Goal: Information Seeking & Learning: Learn about a topic

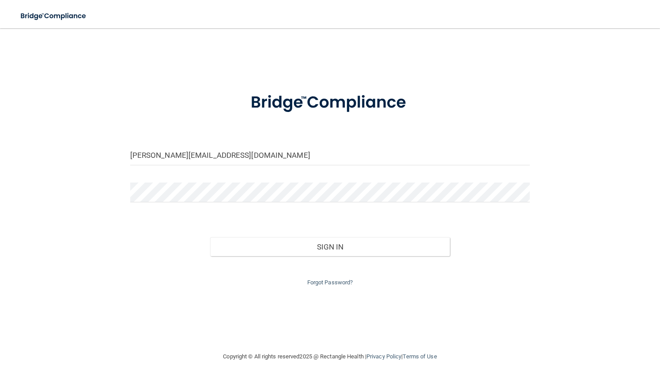
drag, startPoint x: 220, startPoint y: 156, endPoint x: 63, endPoint y: 160, distance: 156.7
click at [63, 160] on div "kyleigh@identitylexington.com Invalid email/password. You don't have permission…" at bounding box center [330, 190] width 624 height 306
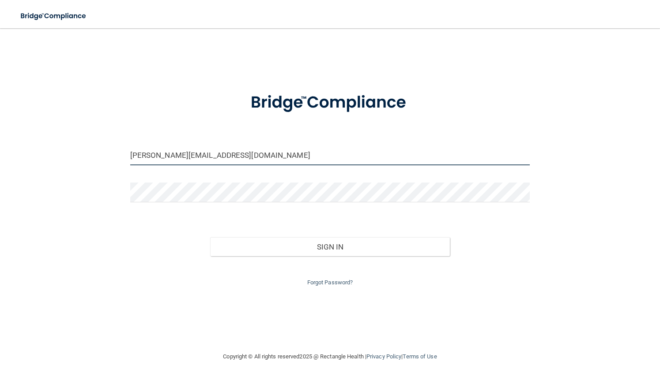
click at [310, 162] on input "kyleigh@identitylexington.com" at bounding box center [330, 156] width 400 height 20
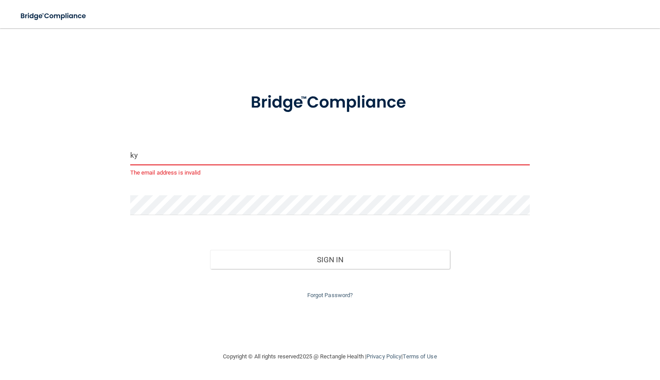
type input "k"
type input "[EMAIL_ADDRESS][DOMAIN_NAME]"
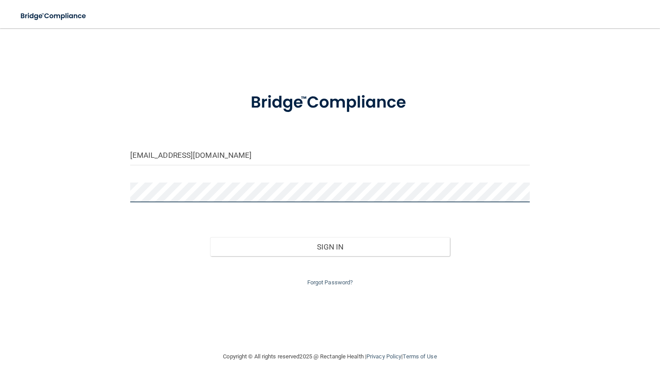
click at [210, 237] on button "Sign In" at bounding box center [330, 246] width 240 height 19
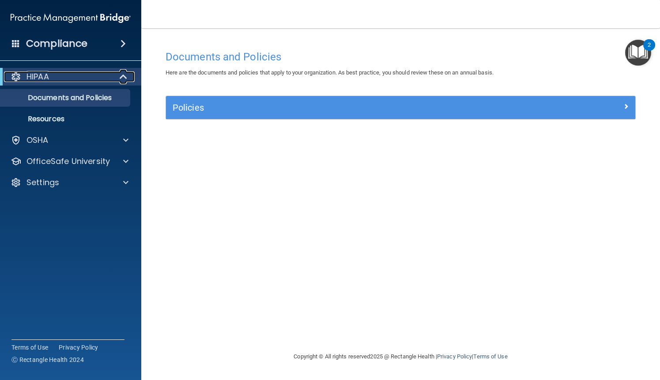
click at [130, 81] on div at bounding box center [124, 76] width 22 height 11
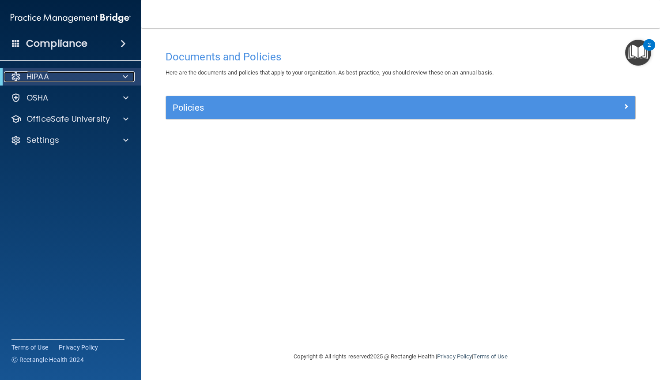
click at [128, 81] on div at bounding box center [124, 76] width 22 height 11
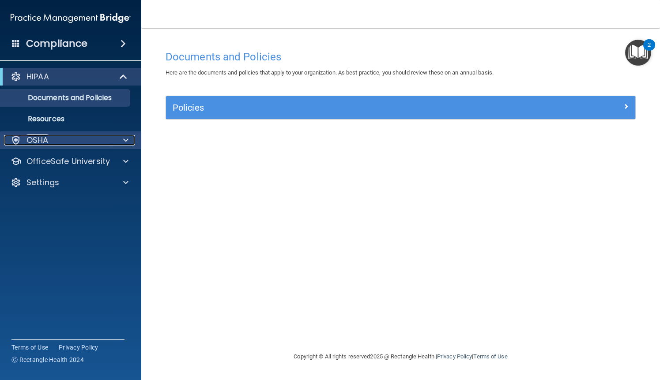
click at [59, 145] on div "OSHA" at bounding box center [58, 140] width 109 height 11
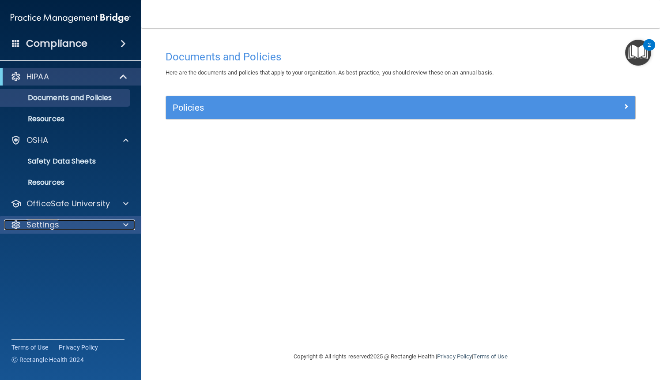
click at [64, 221] on div "Settings" at bounding box center [58, 225] width 109 height 11
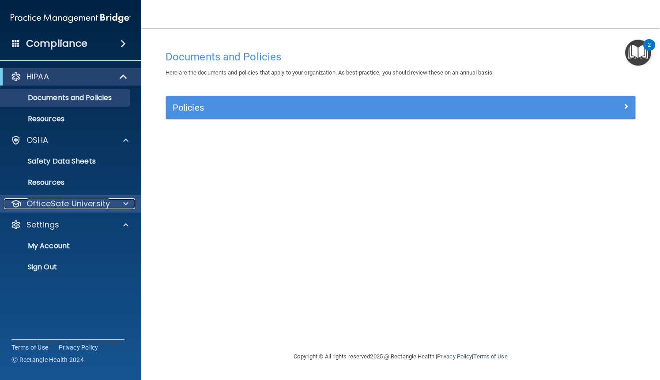
click at [76, 202] on p "OfficeSafe University" at bounding box center [67, 204] width 83 height 11
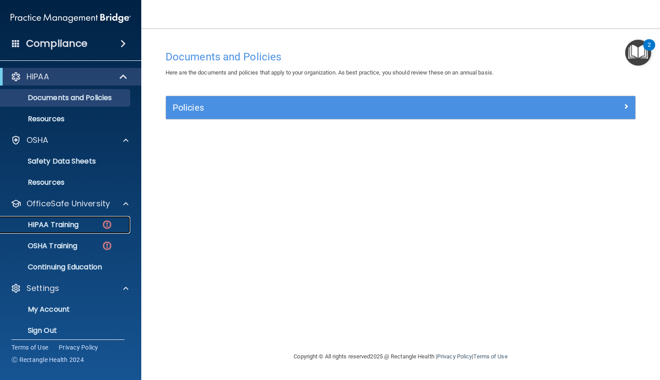
click at [72, 229] on p "HIPAA Training" at bounding box center [42, 225] width 73 height 9
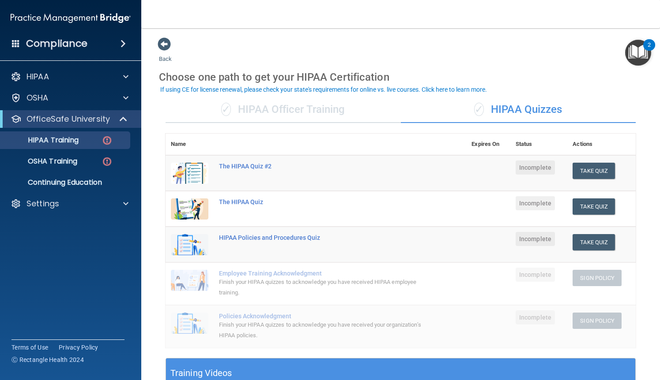
click at [286, 106] on div "✓ HIPAA Officer Training" at bounding box center [282, 110] width 235 height 26
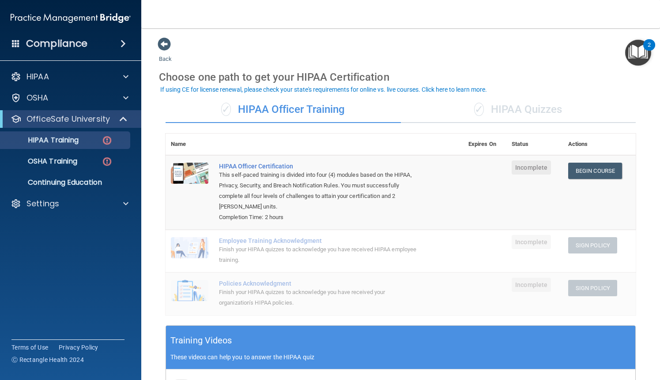
drag, startPoint x: 387, startPoint y: 131, endPoint x: 383, endPoint y: 128, distance: 5.0
click at [387, 131] on div "✓ HIPAA Officer Training ✓ HIPAA Quizzes Name Expires On Status Actions HIPAA O…" at bounding box center [400, 327] width 483 height 474
click at [605, 175] on link "Begin Course" at bounding box center [595, 171] width 54 height 16
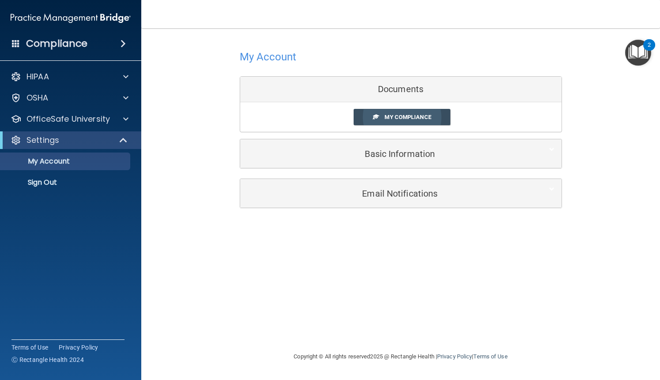
click at [414, 115] on span "My Compliance" at bounding box center [407, 117] width 46 height 7
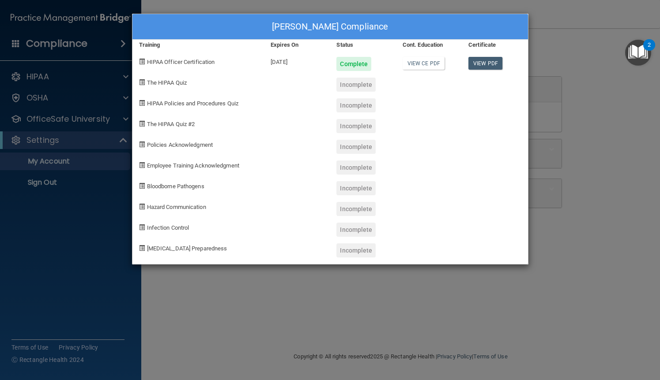
click at [361, 62] on div "Complete" at bounding box center [353, 64] width 35 height 14
click at [143, 83] on span at bounding box center [142, 82] width 6 height 6
click at [275, 347] on div "Casey Hays's Compliance Training Expires On Status Cont. Education Certificate …" at bounding box center [330, 190] width 660 height 380
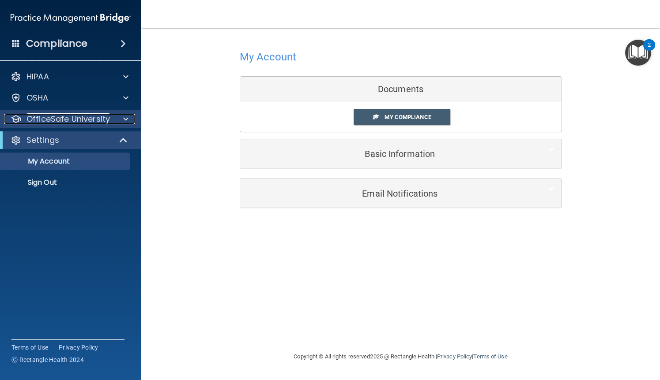
click at [112, 124] on div "OfficeSafe University" at bounding box center [58, 119] width 109 height 11
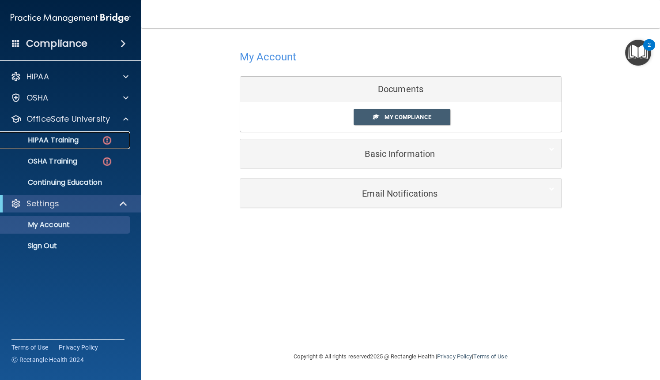
click at [106, 141] on img at bounding box center [106, 140] width 11 height 11
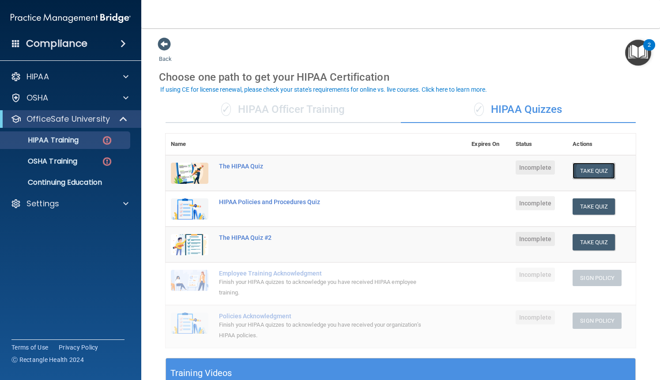
click at [592, 174] on button "Take Quiz" at bounding box center [593, 171] width 42 height 16
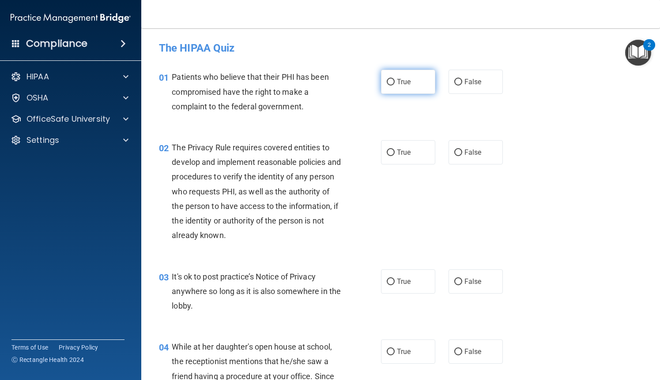
click at [415, 86] on label "True" at bounding box center [408, 82] width 54 height 24
click at [395, 86] on input "True" at bounding box center [391, 82] width 8 height 7
radio input "true"
click at [401, 156] on span "True" at bounding box center [404, 152] width 14 height 8
click at [395, 156] on input "True" at bounding box center [391, 153] width 8 height 7
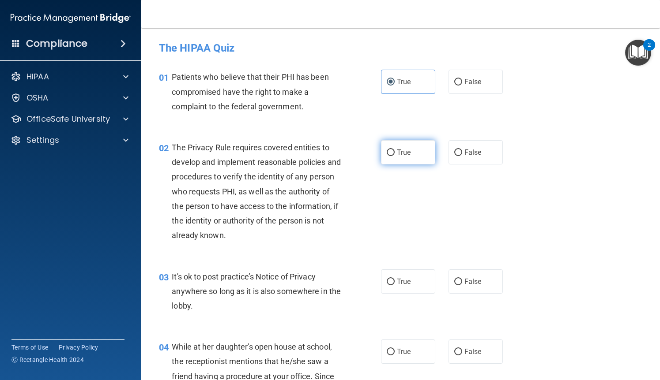
radio input "true"
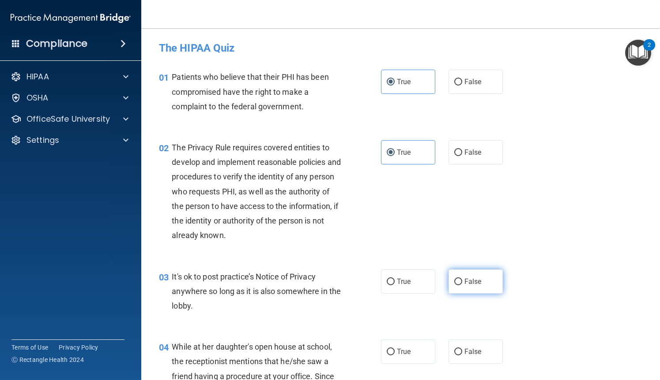
click at [458, 276] on label "False" at bounding box center [475, 282] width 54 height 24
click at [458, 279] on input "False" at bounding box center [458, 282] width 8 height 7
radio input "true"
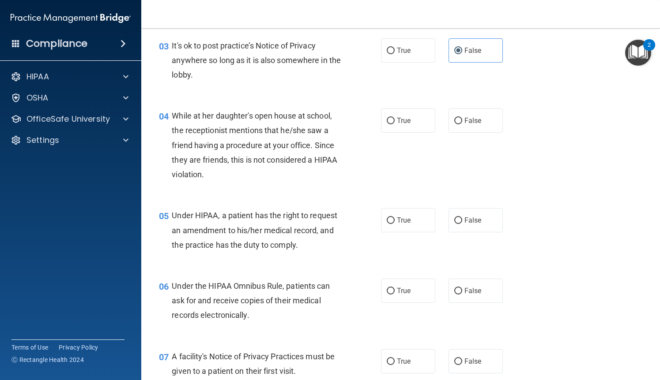
scroll to position [247, 0]
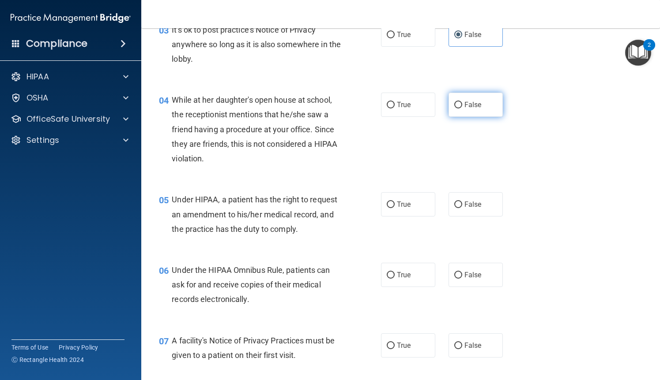
click at [466, 108] on span "False" at bounding box center [472, 105] width 17 height 8
click at [462, 108] on input "False" at bounding box center [458, 105] width 8 height 7
radio input "true"
click at [469, 209] on label "False" at bounding box center [475, 204] width 54 height 24
click at [462, 208] on input "False" at bounding box center [458, 205] width 8 height 7
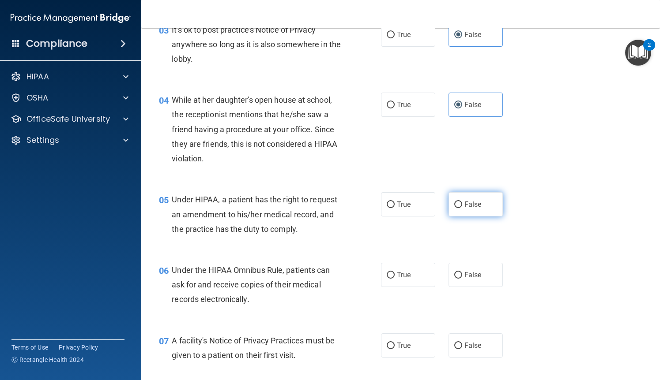
radio input "true"
click at [393, 273] on input "True" at bounding box center [391, 275] width 8 height 7
radio input "true"
click at [401, 346] on span "True" at bounding box center [404, 346] width 14 height 8
click at [395, 346] on input "True" at bounding box center [391, 346] width 8 height 7
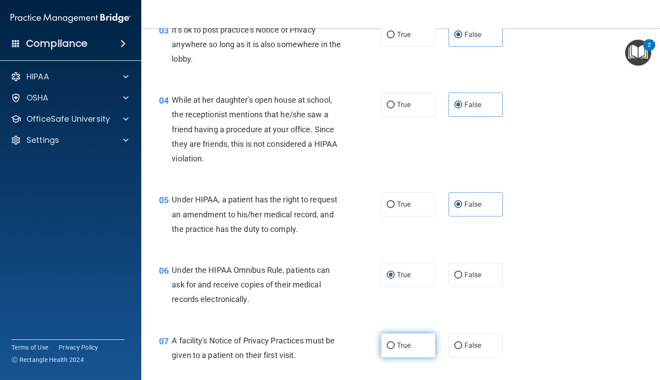
radio input "true"
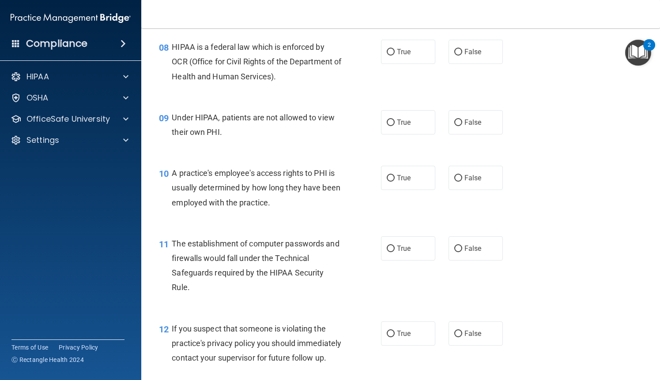
scroll to position [600, 0]
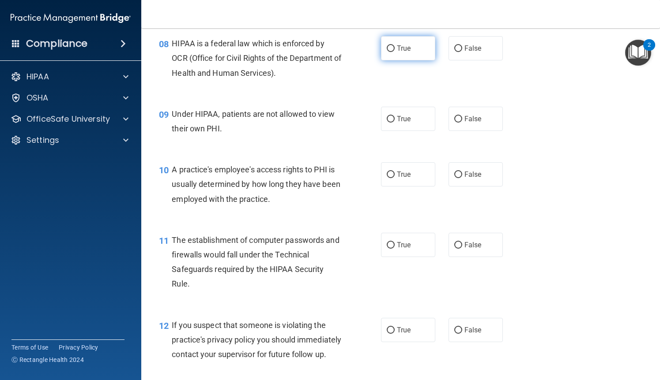
click at [393, 51] on input "True" at bounding box center [391, 48] width 8 height 7
radio input "true"
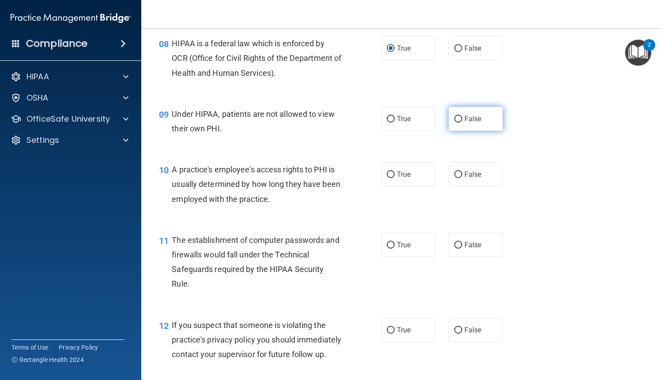
click at [459, 116] on input "False" at bounding box center [458, 119] width 8 height 7
radio input "true"
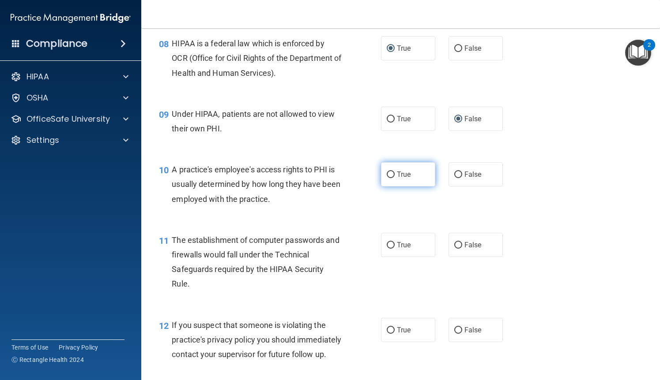
click at [408, 171] on span "True" at bounding box center [404, 174] width 14 height 8
click at [395, 172] on input "True" at bounding box center [391, 175] width 8 height 7
radio input "true"
click at [486, 180] on label "False" at bounding box center [475, 174] width 54 height 24
click at [462, 178] on input "False" at bounding box center [458, 175] width 8 height 7
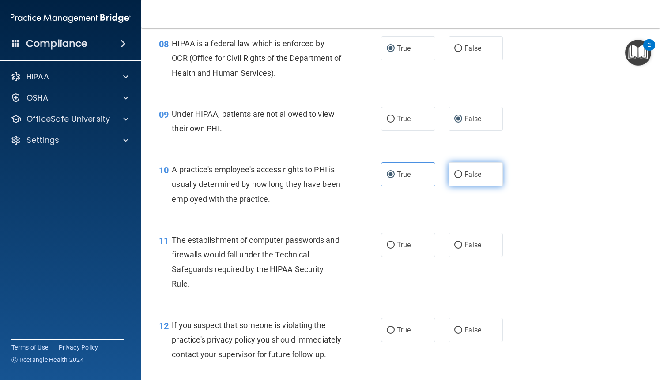
radio input "true"
radio input "false"
click at [397, 238] on label "True" at bounding box center [408, 245] width 54 height 24
click at [395, 242] on input "True" at bounding box center [391, 245] width 8 height 7
radio input "true"
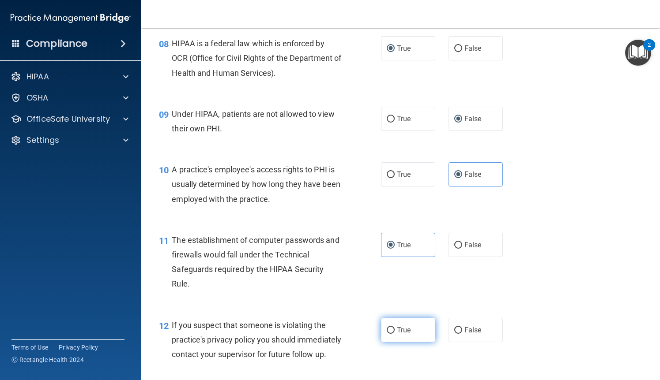
click at [398, 336] on label "True" at bounding box center [408, 330] width 54 height 24
click at [395, 334] on input "True" at bounding box center [391, 330] width 8 height 7
radio input "true"
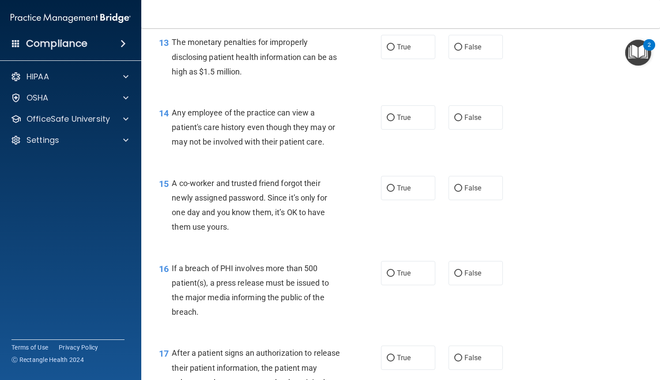
scroll to position [971, 0]
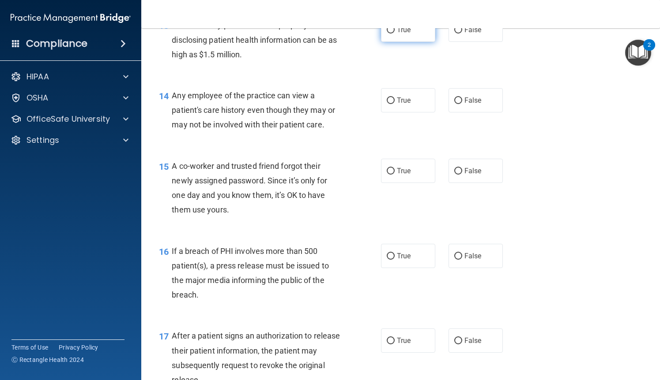
click at [413, 42] on label "True" at bounding box center [408, 30] width 54 height 24
click at [395, 34] on input "True" at bounding box center [391, 30] width 8 height 7
radio input "true"
click at [463, 112] on label "False" at bounding box center [475, 100] width 54 height 24
click at [462, 104] on input "False" at bounding box center [458, 101] width 8 height 7
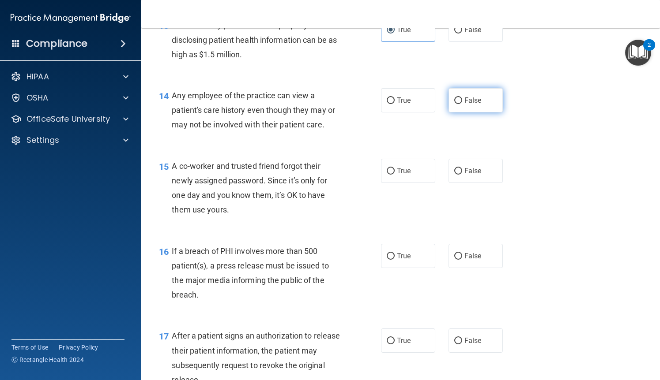
radio input "true"
click at [461, 183] on label "False" at bounding box center [475, 171] width 54 height 24
click at [461, 175] on input "False" at bounding box center [458, 171] width 8 height 7
radio input "true"
click at [417, 268] on label "True" at bounding box center [408, 256] width 54 height 24
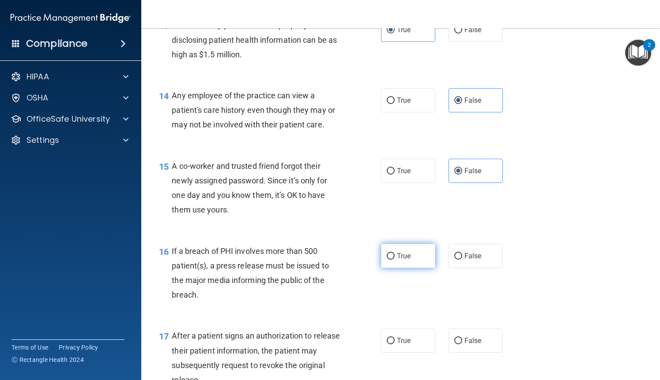
click at [395, 260] on input "True" at bounding box center [391, 256] width 8 height 7
radio input "true"
click at [404, 345] on span "True" at bounding box center [404, 341] width 14 height 8
click at [395, 345] on input "True" at bounding box center [391, 341] width 8 height 7
radio input "true"
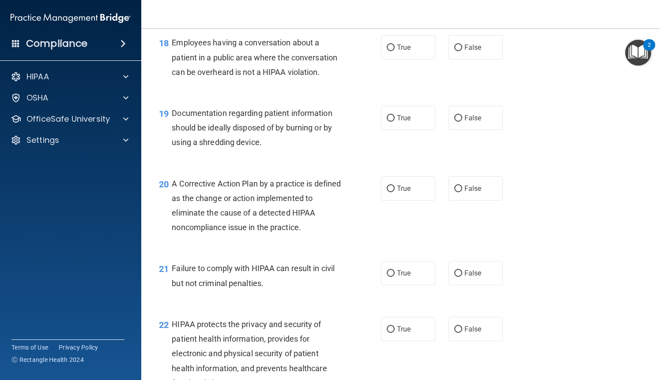
scroll to position [1359, 0]
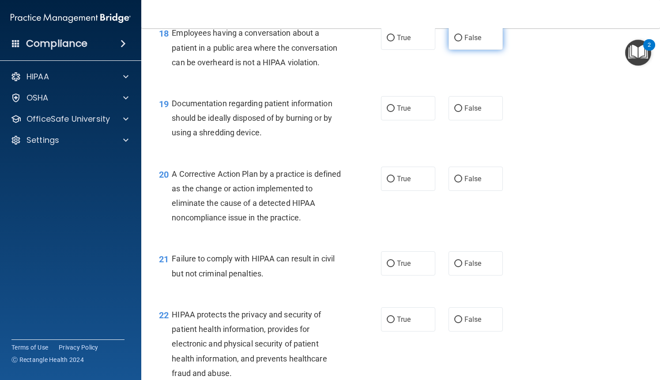
click at [466, 44] on label "False" at bounding box center [475, 38] width 54 height 24
click at [462, 41] on input "False" at bounding box center [458, 38] width 8 height 7
radio input "true"
click at [414, 114] on label "True" at bounding box center [408, 108] width 54 height 24
click at [395, 112] on input "True" at bounding box center [391, 108] width 8 height 7
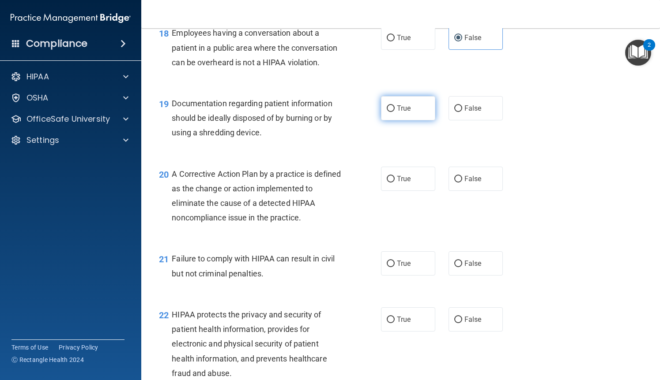
radio input "true"
click at [410, 190] on label "True" at bounding box center [408, 179] width 54 height 24
click at [395, 183] on input "True" at bounding box center [391, 179] width 8 height 7
radio input "true"
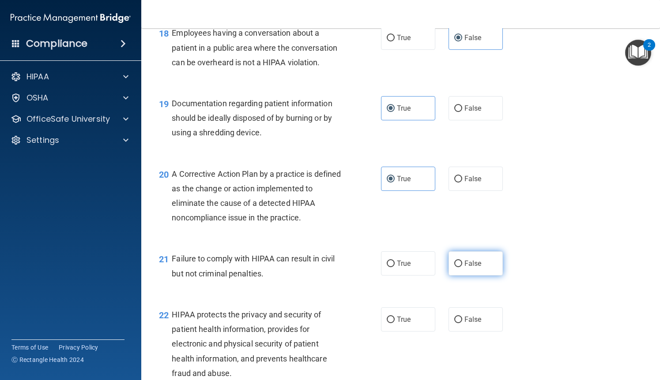
click at [475, 276] on label "False" at bounding box center [475, 264] width 54 height 24
click at [462, 267] on input "False" at bounding box center [458, 264] width 8 height 7
radio input "true"
click at [400, 324] on span "True" at bounding box center [404, 320] width 14 height 8
click at [395, 323] on input "True" at bounding box center [391, 320] width 8 height 7
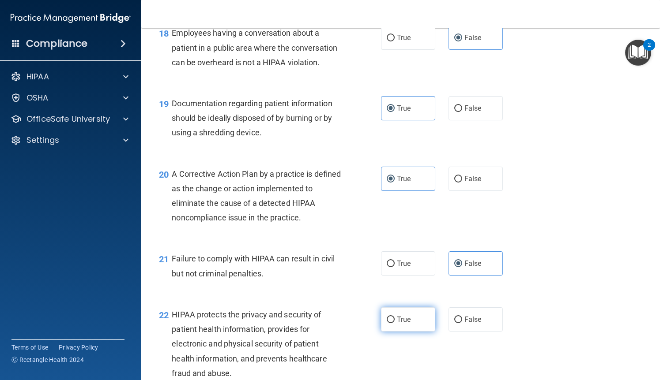
radio input "true"
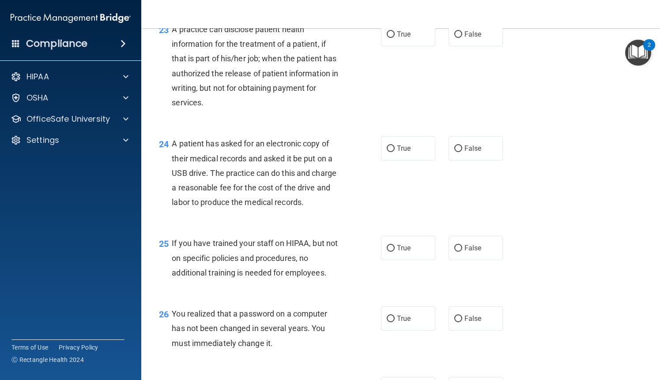
scroll to position [1730, 0]
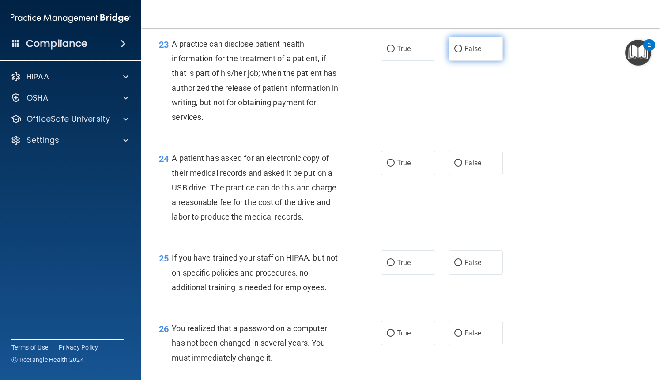
click at [469, 53] on span "False" at bounding box center [472, 49] width 17 height 8
click at [462, 53] on input "False" at bounding box center [458, 49] width 8 height 7
radio input "true"
click at [408, 167] on label "True" at bounding box center [408, 163] width 54 height 24
click at [395, 167] on input "True" at bounding box center [391, 163] width 8 height 7
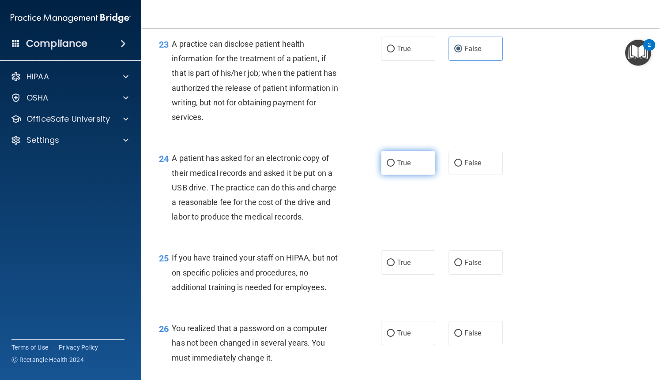
radio input "true"
click at [401, 267] on span "True" at bounding box center [404, 263] width 14 height 8
click at [395, 267] on input "True" at bounding box center [391, 263] width 8 height 7
radio input "true"
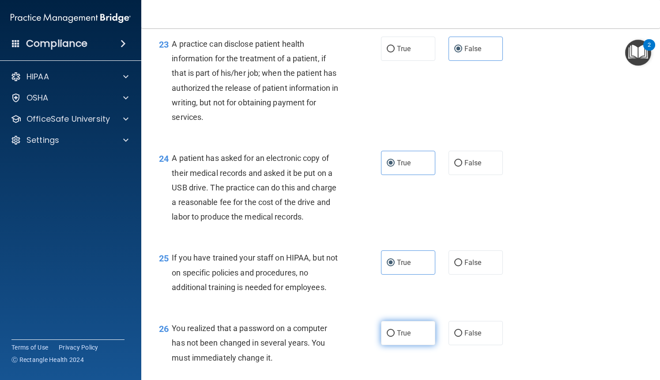
click at [404, 338] on span "True" at bounding box center [404, 333] width 14 height 8
click at [395, 337] on input "True" at bounding box center [391, 334] width 8 height 7
radio input "true"
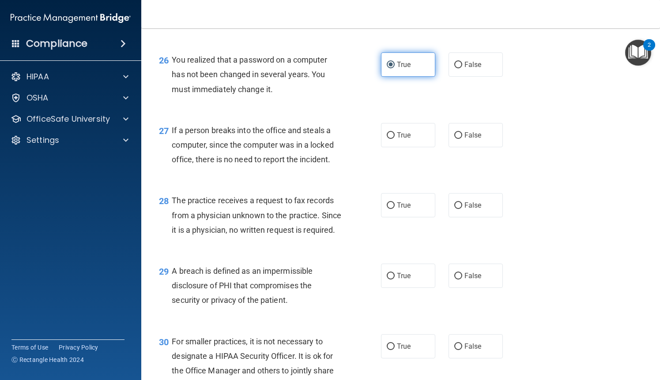
scroll to position [2012, 0]
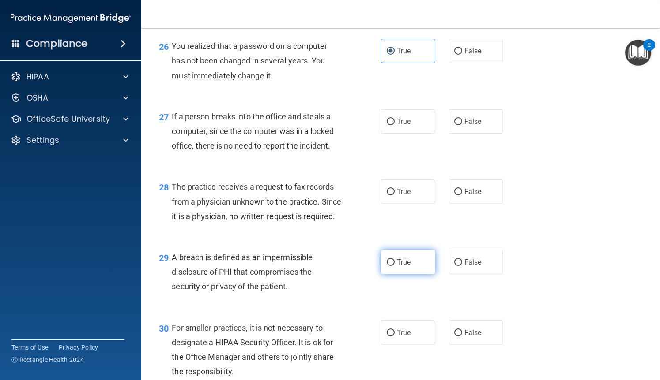
click at [414, 274] on label "True" at bounding box center [408, 262] width 54 height 24
click at [395, 266] on input "True" at bounding box center [391, 262] width 8 height 7
radio input "true"
click at [466, 337] on span "False" at bounding box center [472, 333] width 17 height 8
click at [462, 337] on input "False" at bounding box center [458, 333] width 8 height 7
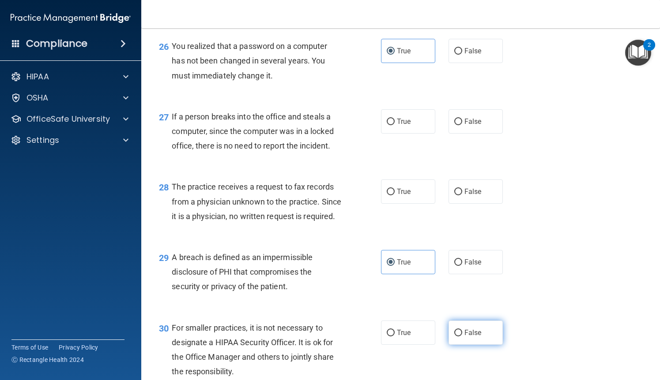
radio input "true"
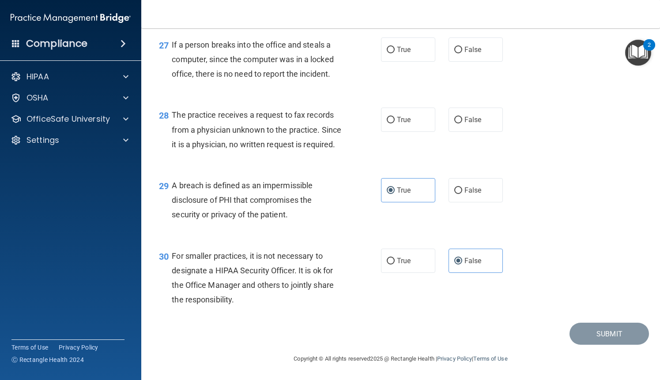
scroll to position [2114, 0]
click at [465, 116] on span "False" at bounding box center [472, 120] width 17 height 8
click at [462, 117] on input "False" at bounding box center [458, 120] width 8 height 7
radio input "true"
click at [463, 38] on label "False" at bounding box center [475, 50] width 54 height 24
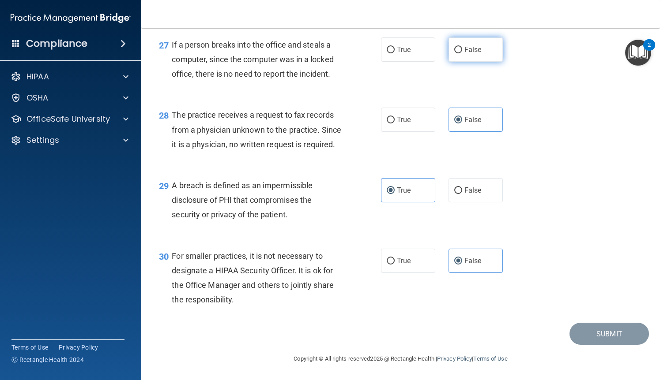
click at [462, 47] on input "False" at bounding box center [458, 50] width 8 height 7
radio input "true"
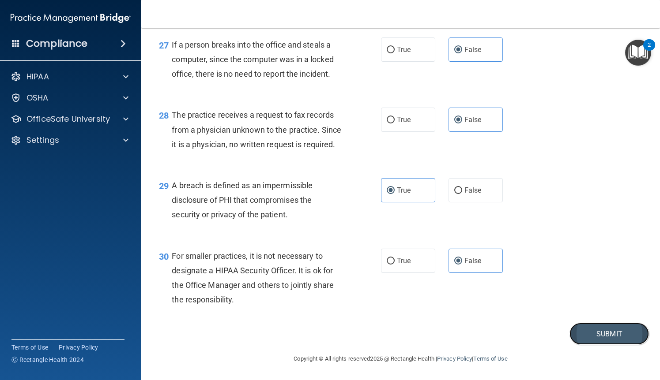
click at [586, 340] on button "Submit" at bounding box center [608, 334] width 79 height 23
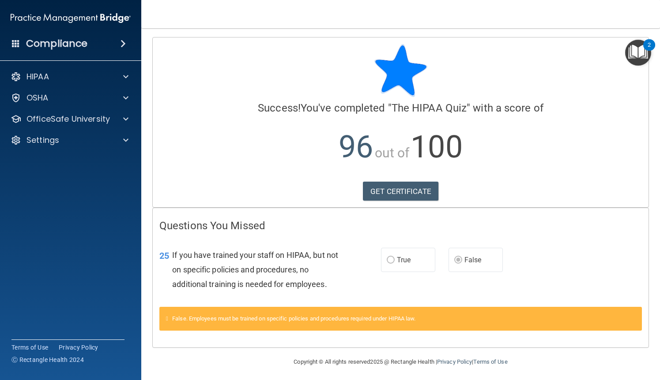
click at [421, 252] on label "True" at bounding box center [408, 260] width 54 height 24
click at [411, 259] on label "True" at bounding box center [408, 260] width 54 height 24
click at [644, 77] on div "Calculating your score.... Success! You've completed " The HIPAA Quiz " with a …" at bounding box center [401, 123] width 496 height 170
click at [441, 188] on div "GET CERTIFICATE" at bounding box center [400, 191] width 482 height 19
click at [423, 192] on link "GET CERTIFICATE" at bounding box center [400, 191] width 75 height 19
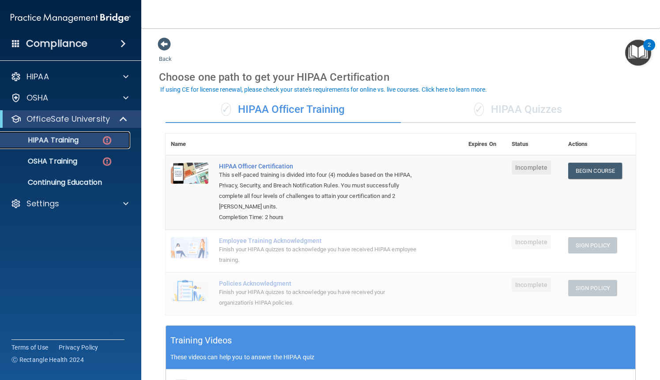
click at [95, 144] on div "HIPAA Training" at bounding box center [66, 140] width 120 height 9
click at [75, 122] on p "OfficeSafe University" at bounding box center [67, 119] width 83 height 11
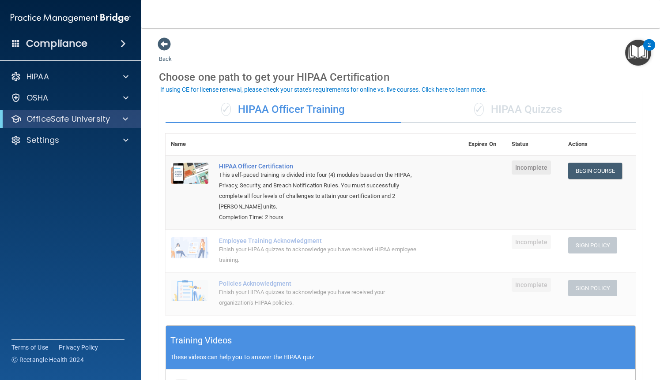
click at [496, 185] on td at bounding box center [484, 192] width 43 height 75
click at [591, 169] on link "Begin Course" at bounding box center [595, 171] width 54 height 16
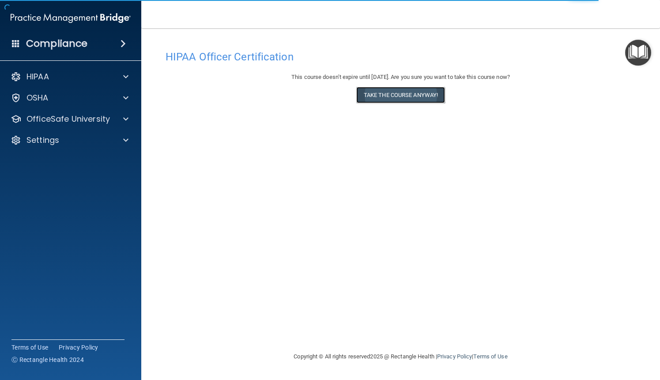
click at [399, 94] on button "Take the course anyway!" at bounding box center [400, 95] width 89 height 16
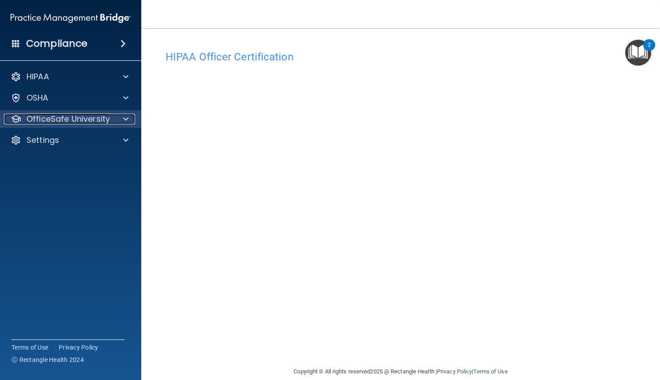
click at [123, 120] on span at bounding box center [125, 119] width 5 height 11
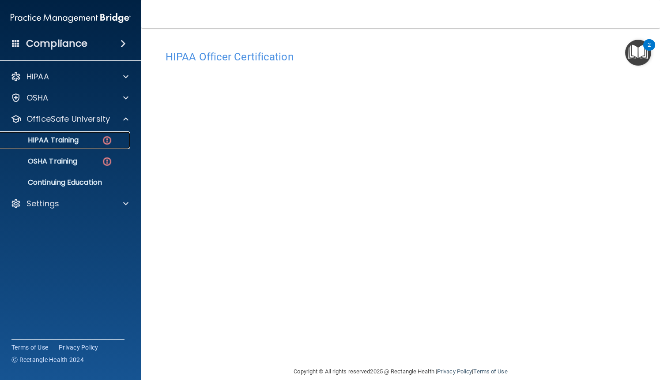
click at [96, 142] on div "HIPAA Training" at bounding box center [66, 140] width 120 height 9
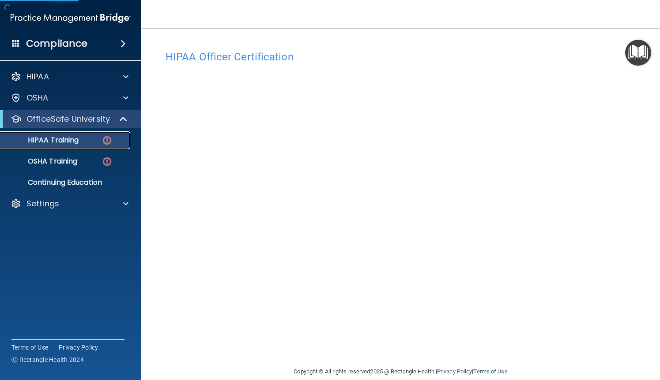
click at [59, 142] on p "HIPAA Training" at bounding box center [42, 140] width 73 height 9
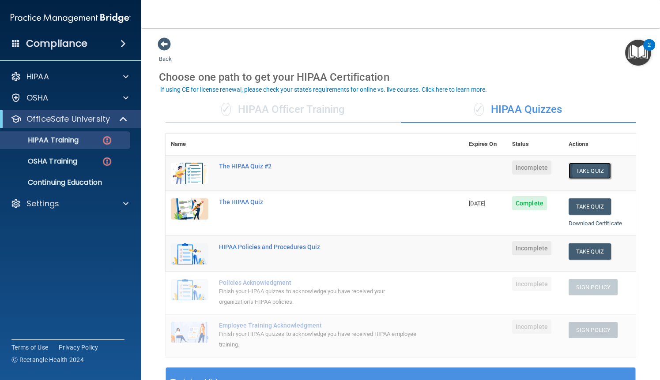
click at [587, 173] on button "Take Quiz" at bounding box center [589, 171] width 42 height 16
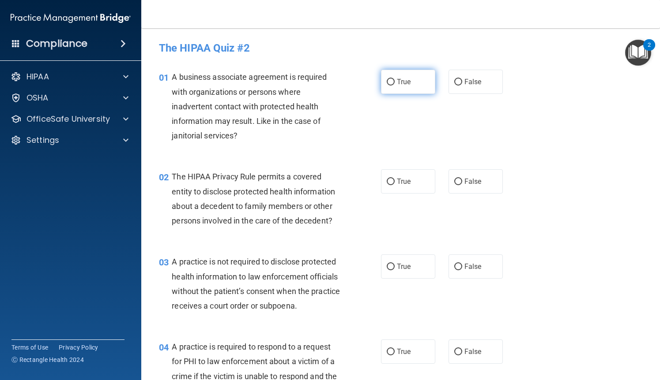
click at [409, 86] on label "True" at bounding box center [408, 82] width 54 height 24
click at [395, 86] on input "True" at bounding box center [391, 82] width 8 height 7
radio input "true"
click at [417, 188] on label "True" at bounding box center [408, 181] width 54 height 24
click at [395, 185] on input "True" at bounding box center [391, 182] width 8 height 7
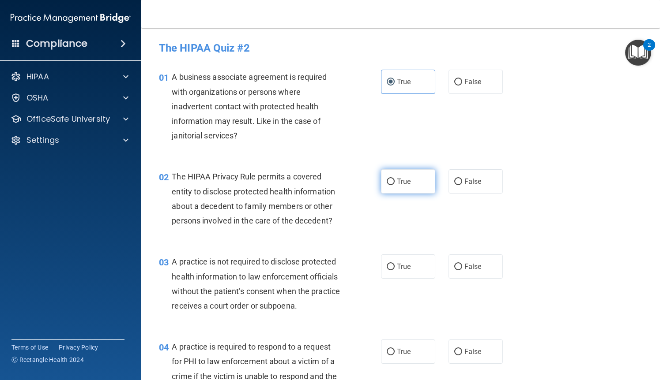
radio input "true"
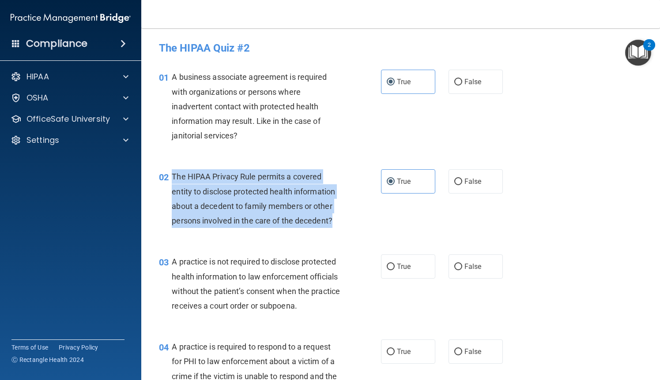
drag, startPoint x: 342, startPoint y: 221, endPoint x: 170, endPoint y: 176, distance: 177.9
click at [170, 176] on div "02 The HIPAA Privacy Rule permits a covered entity to disclose protected health…" at bounding box center [270, 200] width 248 height 63
copy div "The HIPAA Privacy Rule permits a covered entity to disclose protected health in…"
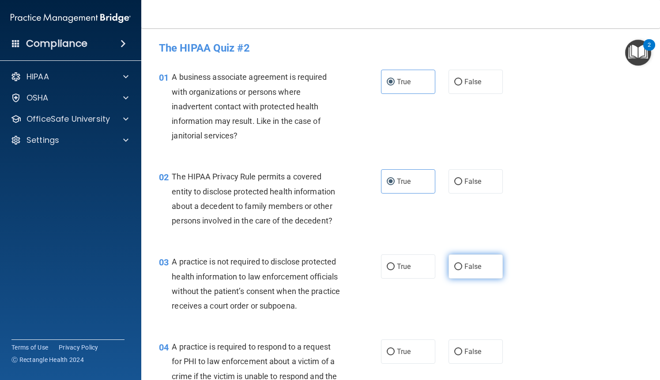
click at [471, 258] on label "False" at bounding box center [475, 267] width 54 height 24
click at [462, 264] on input "False" at bounding box center [458, 267] width 8 height 7
radio input "true"
click at [397, 268] on span "True" at bounding box center [404, 267] width 14 height 8
click at [395, 268] on input "True" at bounding box center [391, 267] width 8 height 7
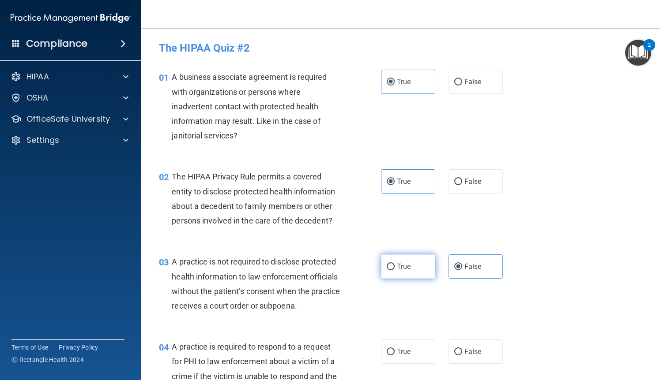
radio input "true"
click at [446, 270] on div "True False" at bounding box center [446, 267] width 131 height 24
click at [468, 271] on span "False" at bounding box center [472, 267] width 17 height 8
click at [462, 271] on input "False" at bounding box center [458, 267] width 8 height 7
radio input "true"
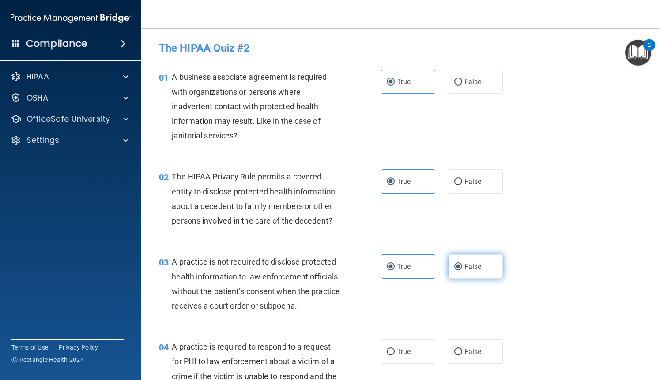
radio input "false"
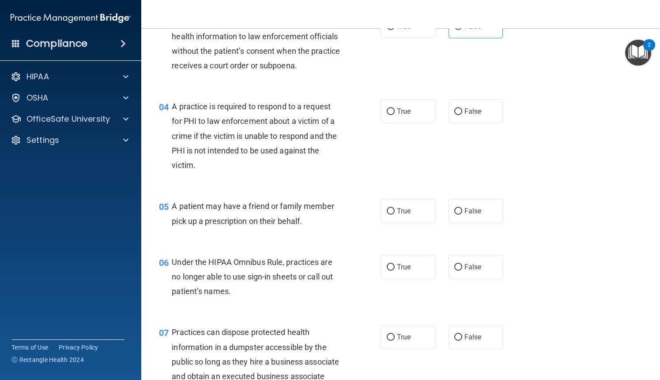
scroll to position [282, 0]
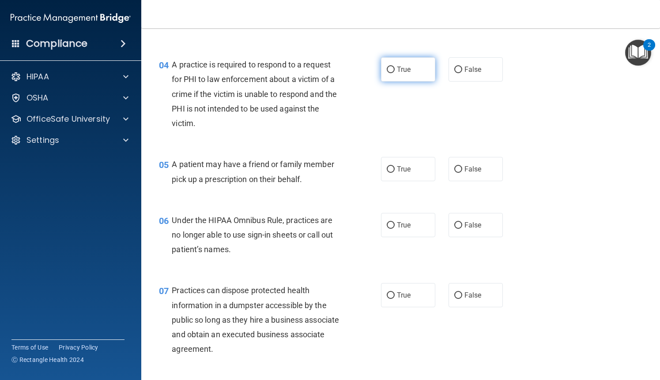
click at [423, 76] on label "True" at bounding box center [408, 69] width 54 height 24
click at [395, 73] on input "True" at bounding box center [391, 70] width 8 height 7
radio input "true"
click at [413, 166] on label "True" at bounding box center [408, 169] width 54 height 24
click at [395, 166] on input "True" at bounding box center [391, 169] width 8 height 7
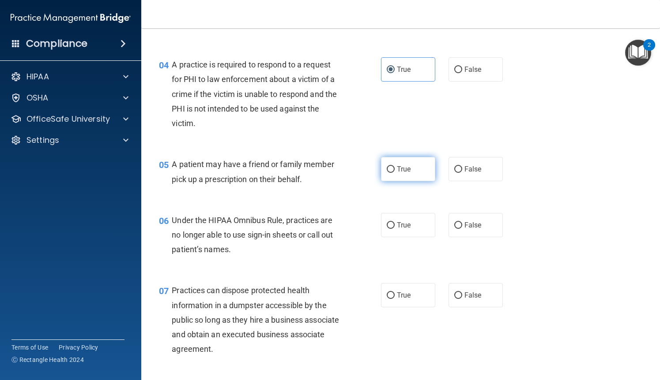
radio input "true"
click at [458, 219] on label "False" at bounding box center [475, 225] width 54 height 24
click at [458, 222] on input "False" at bounding box center [458, 225] width 8 height 7
radio input "true"
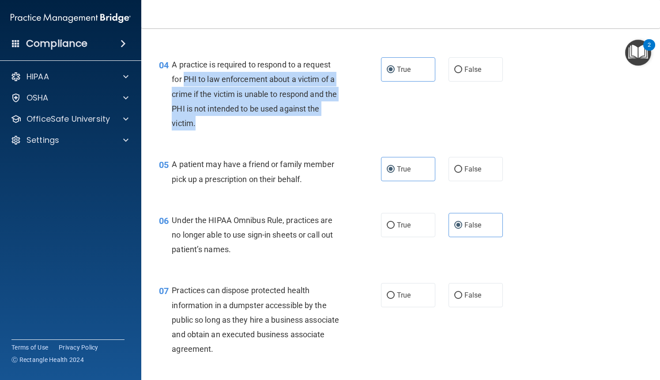
drag, startPoint x: 210, startPoint y: 124, endPoint x: 185, endPoint y: 75, distance: 55.5
click at [185, 75] on div "A practice is required to respond to a request for PHI to law enforcement about…" at bounding box center [260, 93] width 176 height 73
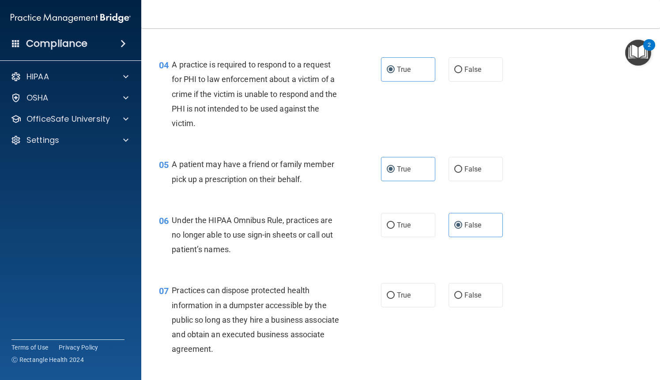
click at [175, 64] on span "A practice is required to respond to a request for PHI to law enforcement about…" at bounding box center [254, 94] width 165 height 68
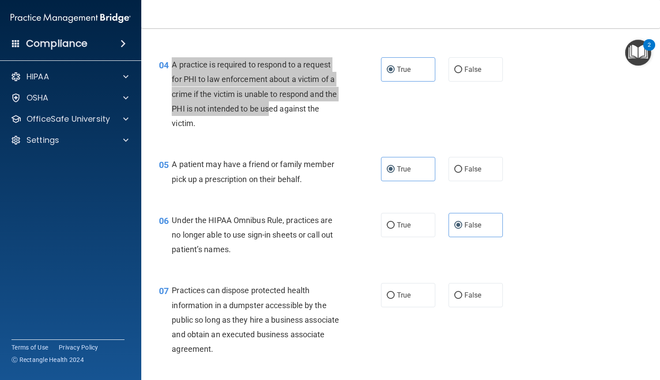
drag, startPoint x: 173, startPoint y: 64, endPoint x: 269, endPoint y: 104, distance: 104.2
click at [269, 104] on span "A practice is required to respond to a request for PHI to law enforcement about…" at bounding box center [254, 94] width 165 height 68
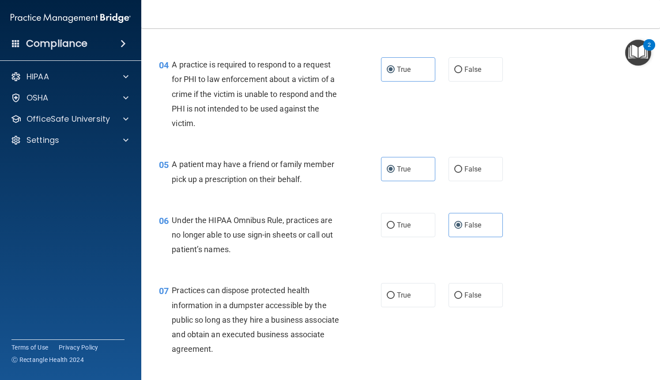
click at [304, 109] on span "A practice is required to respond to a request for PHI to law enforcement about…" at bounding box center [254, 94] width 165 height 68
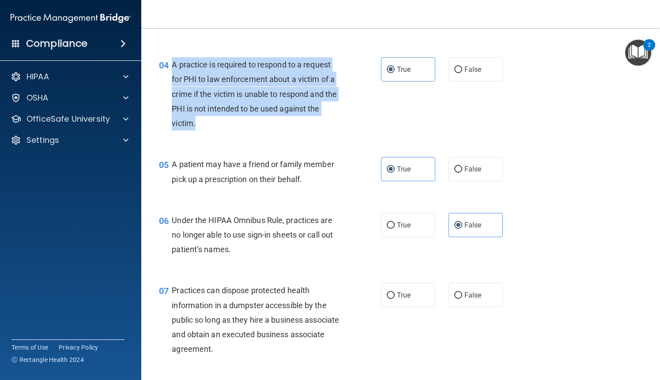
drag, startPoint x: 238, startPoint y: 116, endPoint x: 167, endPoint y: 64, distance: 88.0
click at [167, 64] on div "04 A practice is required to respond to a request for PHI to law enforcement ab…" at bounding box center [270, 96] width 248 height 78
copy div "A practice is required to respond to a request for PHI to law enforcement about…"
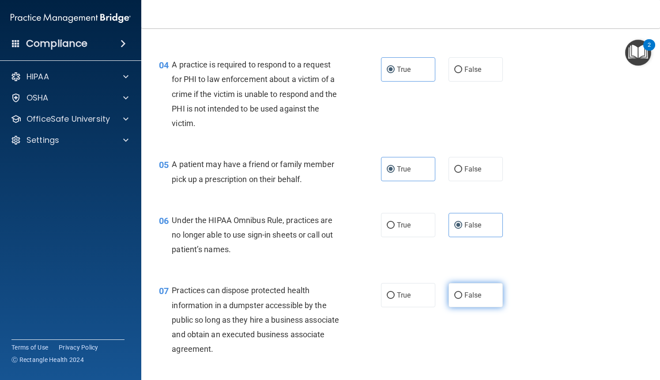
click at [473, 292] on span "False" at bounding box center [472, 295] width 17 height 8
click at [462, 293] on input "False" at bounding box center [458, 296] width 8 height 7
radio input "true"
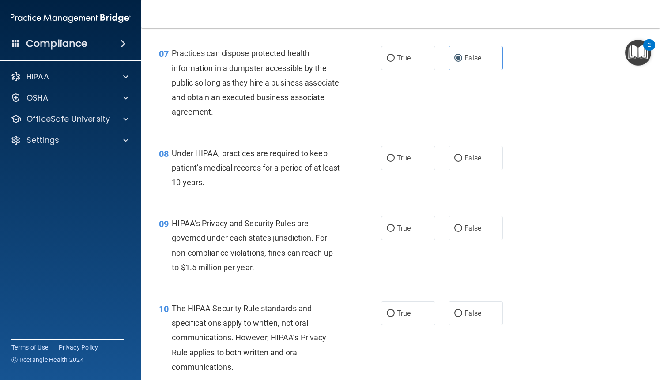
scroll to position [547, 0]
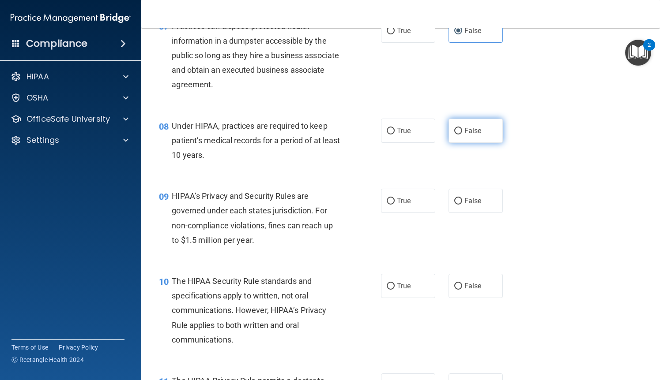
click at [470, 135] on span "False" at bounding box center [472, 131] width 17 height 8
click at [462, 135] on input "False" at bounding box center [458, 131] width 8 height 7
radio input "true"
click at [413, 207] on label "True" at bounding box center [408, 201] width 54 height 24
click at [395, 205] on input "True" at bounding box center [391, 201] width 8 height 7
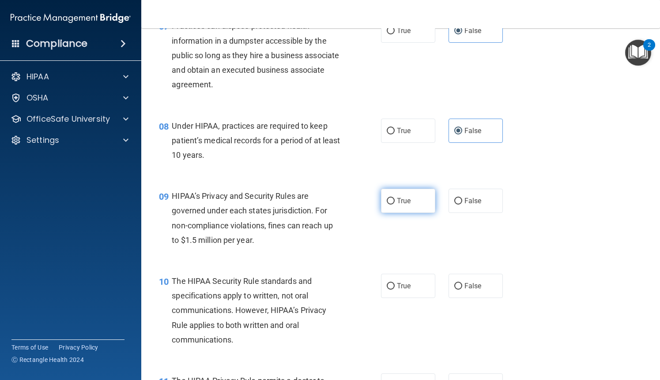
radio input "true"
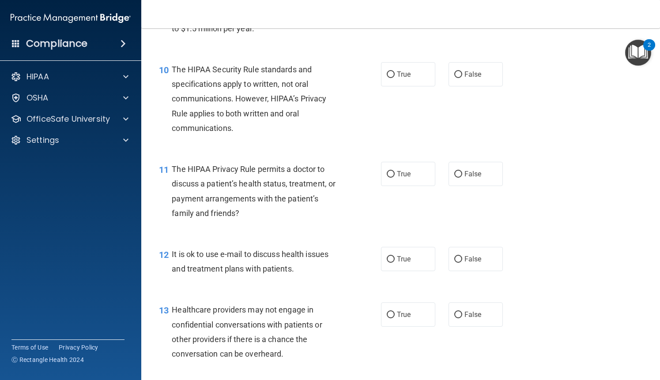
scroll to position [777, 0]
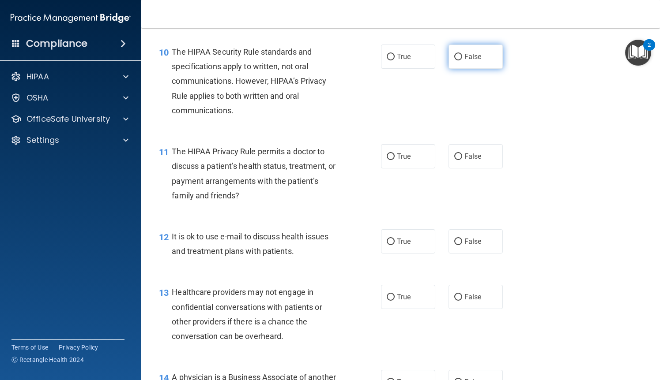
click at [449, 60] on label "False" at bounding box center [475, 57] width 54 height 24
click at [454, 60] on input "False" at bounding box center [458, 57] width 8 height 7
radio input "true"
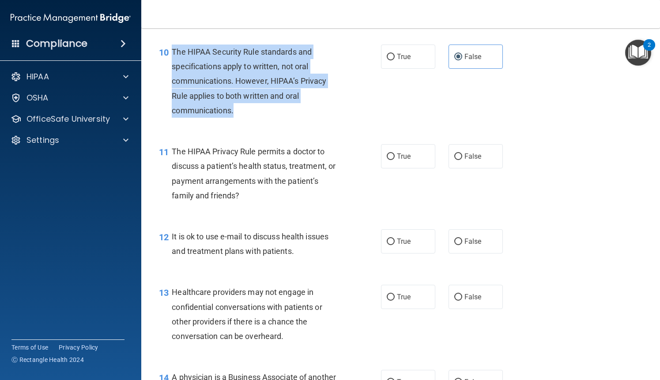
drag, startPoint x: 247, startPoint y: 113, endPoint x: 172, endPoint y: 52, distance: 96.9
click at [172, 52] on div "The HIPAA Security Rule standards and specifications apply to written, not oral…" at bounding box center [260, 81] width 176 height 73
copy span "The HIPAA Security Rule standards and specifications apply to written, not oral…"
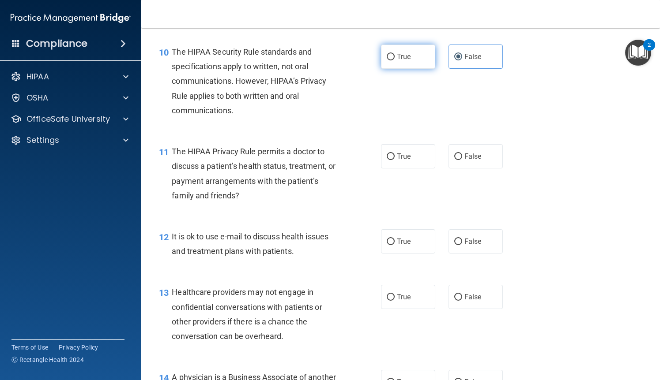
click at [398, 56] on span "True" at bounding box center [404, 57] width 14 height 8
click at [395, 56] on input "True" at bounding box center [391, 57] width 8 height 7
radio input "true"
radio input "false"
click at [473, 159] on span "False" at bounding box center [472, 156] width 17 height 8
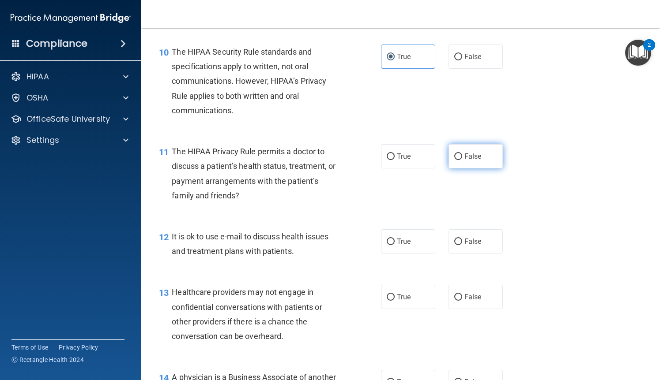
click at [462, 159] on input "False" at bounding box center [458, 157] width 8 height 7
radio input "true"
click at [460, 242] on input "False" at bounding box center [458, 242] width 8 height 7
radio input "true"
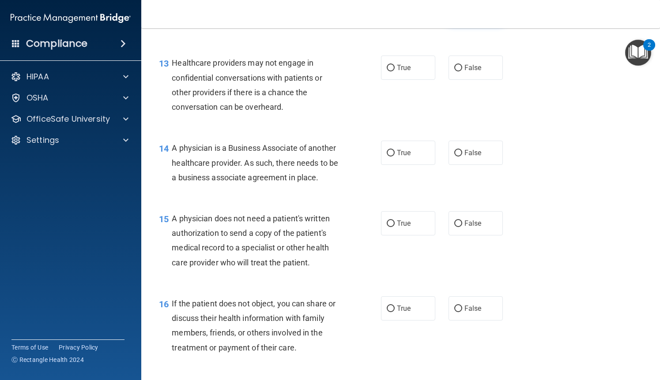
scroll to position [1024, 0]
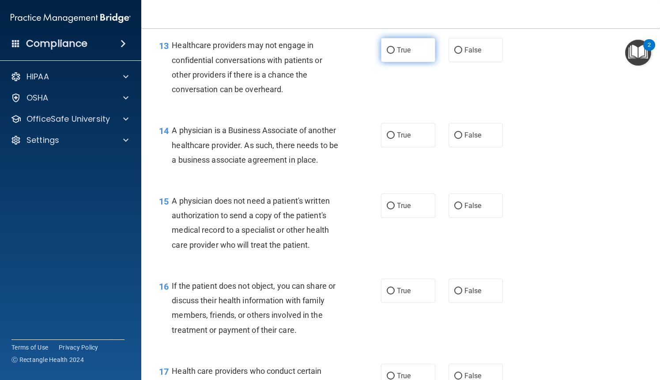
click at [416, 45] on label "True" at bounding box center [408, 50] width 54 height 24
click at [395, 47] on input "True" at bounding box center [391, 50] width 8 height 7
radio input "true"
click at [470, 139] on span "False" at bounding box center [472, 135] width 17 height 8
click at [462, 139] on input "False" at bounding box center [458, 135] width 8 height 7
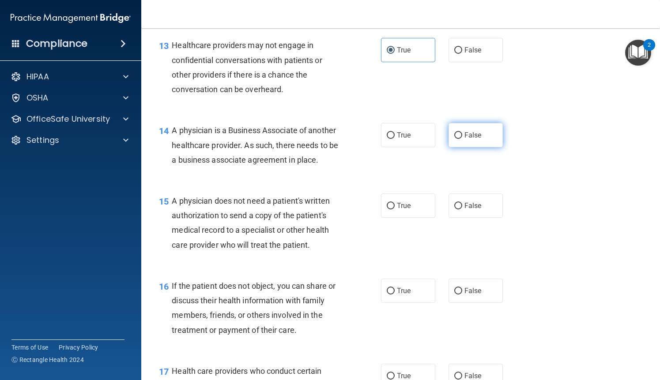
radio input "true"
click at [413, 203] on label "True" at bounding box center [408, 206] width 54 height 24
click at [395, 203] on input "True" at bounding box center [391, 206] width 8 height 7
radio input "true"
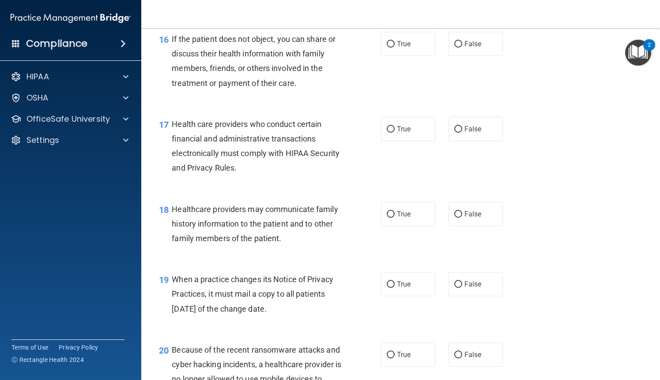
scroll to position [1253, 0]
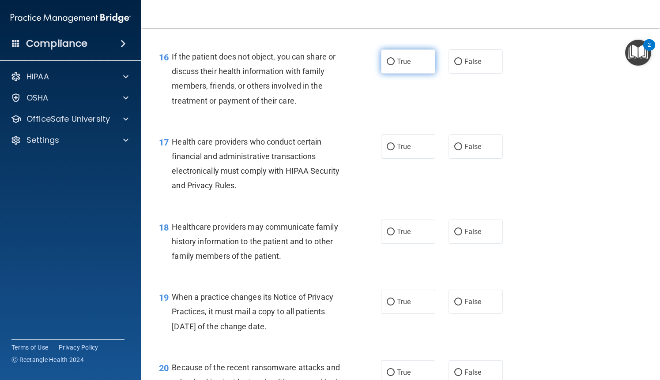
click at [406, 57] on label "True" at bounding box center [408, 61] width 54 height 24
click at [395, 59] on input "True" at bounding box center [391, 62] width 8 height 7
radio input "true"
click at [410, 152] on label "True" at bounding box center [408, 147] width 54 height 24
click at [395, 150] on input "True" at bounding box center [391, 147] width 8 height 7
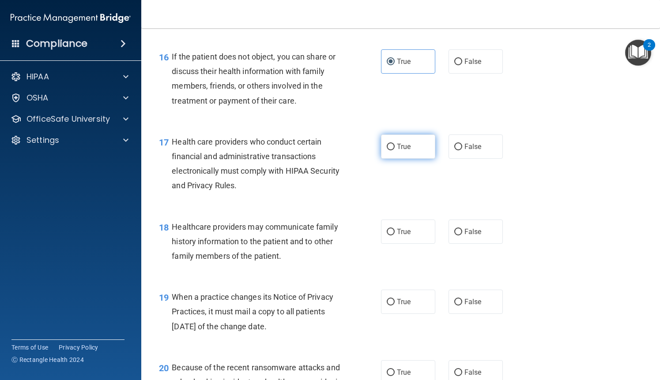
radio input "true"
click at [466, 229] on span "False" at bounding box center [472, 232] width 17 height 8
click at [462, 229] on input "False" at bounding box center [458, 232] width 8 height 7
radio input "true"
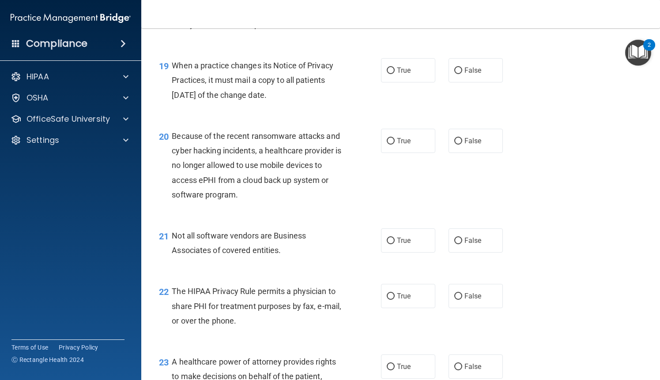
scroll to position [1500, 0]
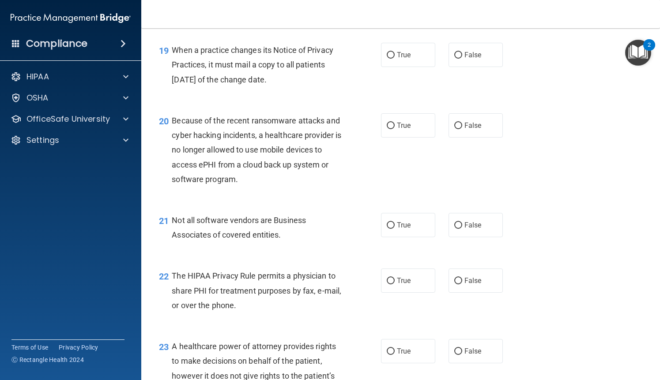
drag, startPoint x: 306, startPoint y: 79, endPoint x: 169, endPoint y: 47, distance: 141.0
click at [169, 47] on div "19 When a practice changes its Notice of Privacy Practices, it must mail a copy…" at bounding box center [270, 67] width 248 height 49
copy div "When a practice changes its Notice of Privacy Practices, it must mail a copy to…"
click at [466, 55] on span "False" at bounding box center [472, 55] width 17 height 8
click at [462, 55] on input "False" at bounding box center [458, 55] width 8 height 7
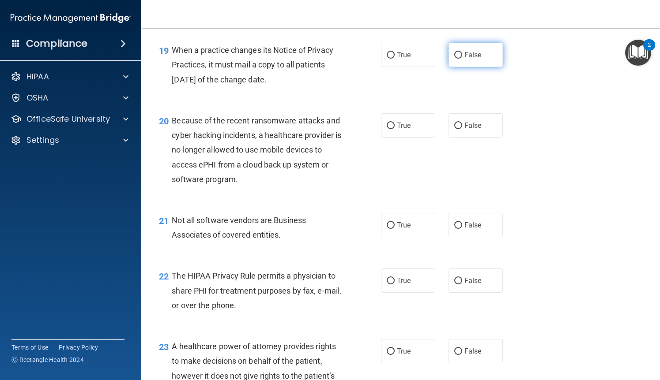
radio input "true"
click at [468, 123] on span "False" at bounding box center [472, 125] width 17 height 8
click at [462, 123] on input "False" at bounding box center [458, 126] width 8 height 7
radio input "true"
click at [475, 229] on label "False" at bounding box center [475, 225] width 54 height 24
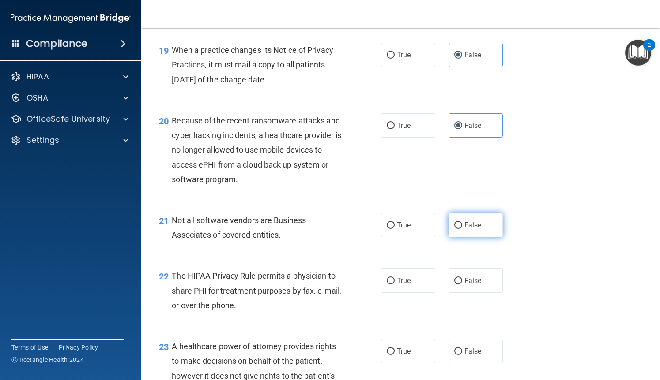
click at [462, 229] on input "False" at bounding box center [458, 225] width 8 height 7
radio input "true"
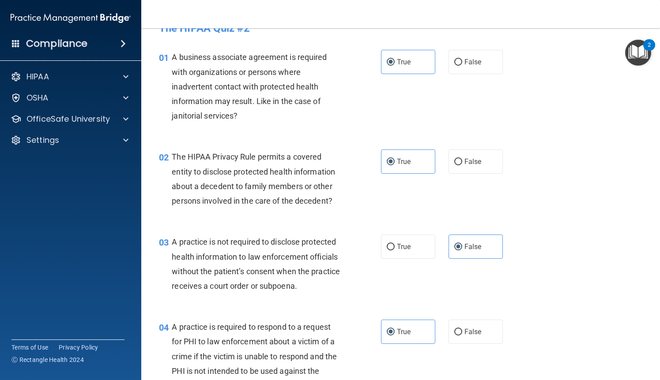
scroll to position [0, 0]
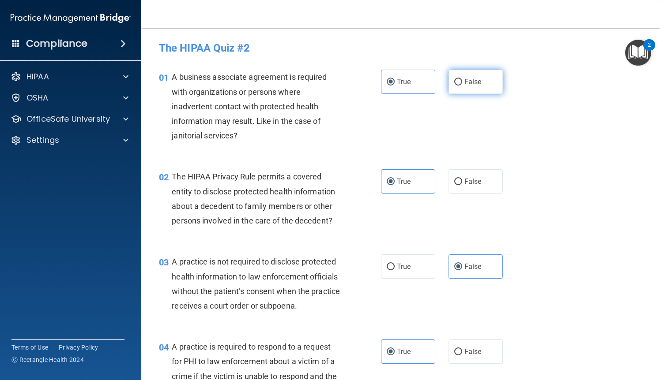
click at [479, 75] on label "False" at bounding box center [475, 82] width 54 height 24
click at [462, 79] on input "False" at bounding box center [458, 82] width 8 height 7
radio input "true"
radio input "false"
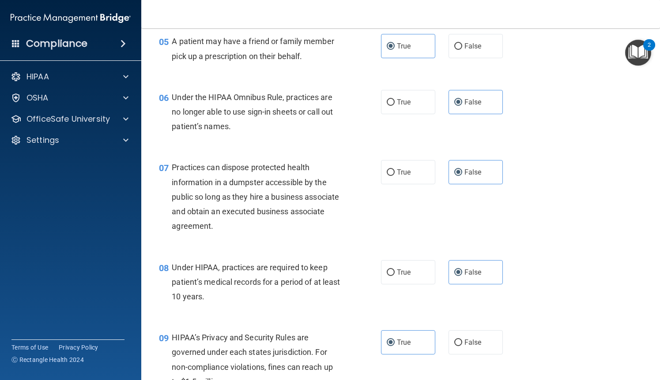
scroll to position [406, 0]
click at [472, 328] on div "09 HIPAA’s Privacy and Security Rules are governed under each states jurisdicti…" at bounding box center [400, 361] width 496 height 85
click at [472, 330] on div "09 HIPAA’s Privacy and Security Rules are governed under each states jurisdicti…" at bounding box center [400, 361] width 496 height 85
click at [472, 334] on label "False" at bounding box center [475, 342] width 54 height 24
click at [462, 339] on input "False" at bounding box center [458, 342] width 8 height 7
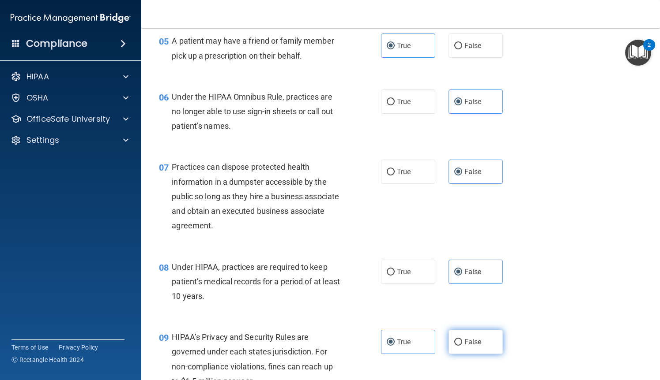
radio input "true"
radio input "false"
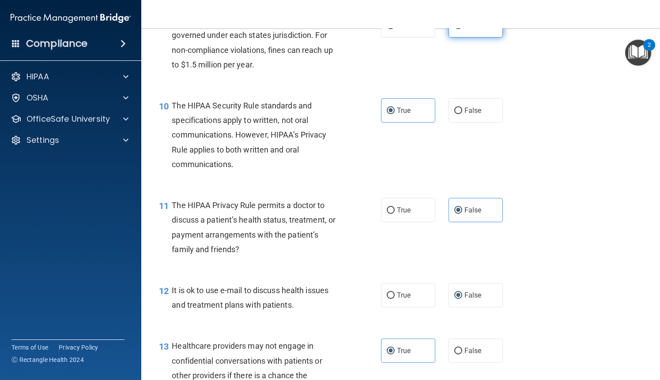
scroll to position [724, 0]
click at [407, 207] on span "True" at bounding box center [404, 209] width 14 height 8
click at [395, 207] on input "True" at bounding box center [391, 210] width 8 height 7
radio input "true"
radio input "false"
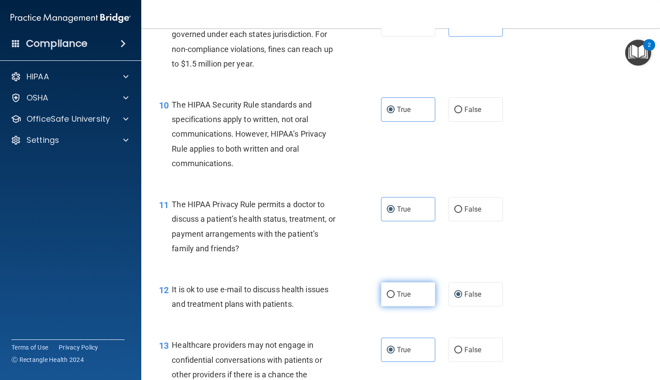
click at [400, 301] on label "True" at bounding box center [408, 294] width 54 height 24
click at [395, 298] on input "True" at bounding box center [391, 295] width 8 height 7
radio input "true"
radio input "false"
click at [459, 352] on input "False" at bounding box center [458, 350] width 8 height 7
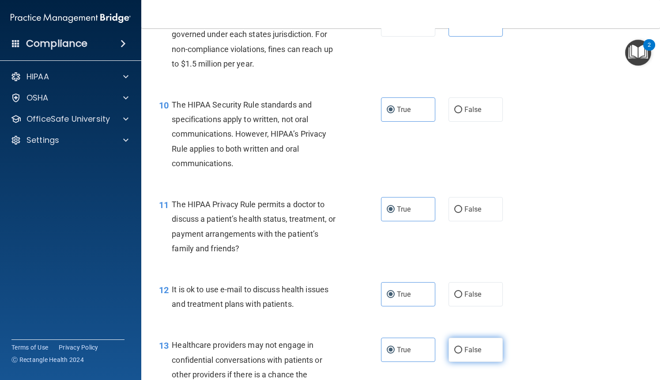
radio input "true"
radio input "false"
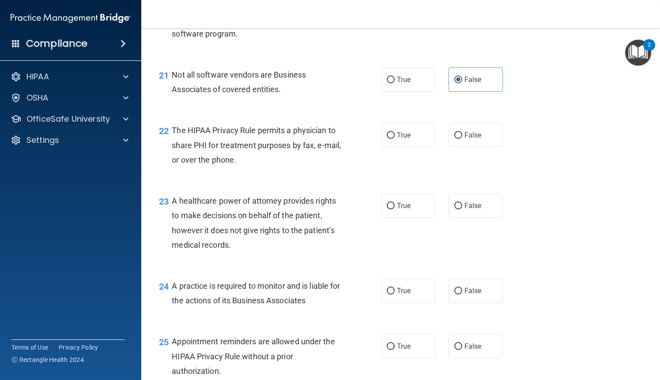
scroll to position [1677, 0]
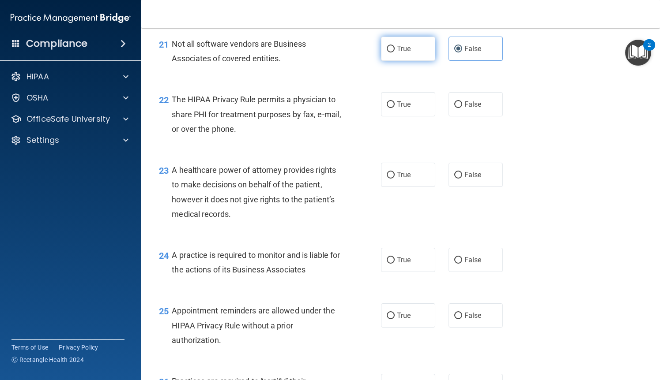
click at [413, 51] on label "True" at bounding box center [408, 49] width 54 height 24
click at [395, 51] on input "True" at bounding box center [391, 49] width 8 height 7
radio input "true"
radio input "false"
click at [406, 117] on div "22 The HIPAA Privacy Rule permits a physician to share PHI for treatment purpos…" at bounding box center [400, 116] width 496 height 71
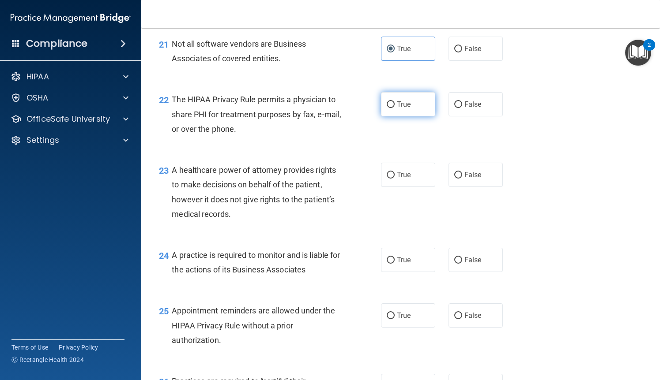
click at [406, 100] on label "True" at bounding box center [408, 104] width 54 height 24
click at [395, 101] on input "True" at bounding box center [391, 104] width 8 height 7
radio input "true"
click at [476, 177] on span "False" at bounding box center [472, 175] width 17 height 8
click at [462, 177] on input "False" at bounding box center [458, 175] width 8 height 7
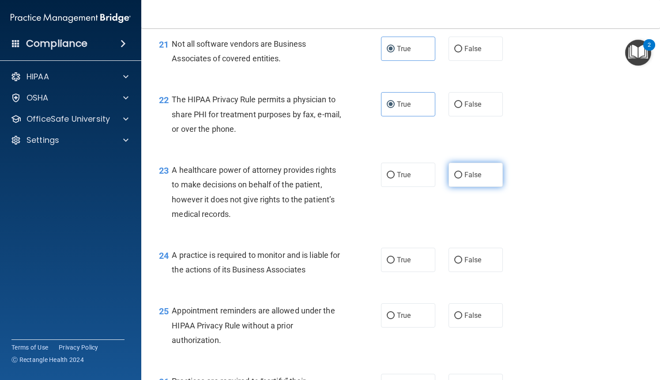
radio input "true"
click at [480, 252] on label "False" at bounding box center [475, 260] width 54 height 24
click at [462, 257] on input "False" at bounding box center [458, 260] width 8 height 7
radio input "true"
click at [399, 313] on span "True" at bounding box center [404, 316] width 14 height 8
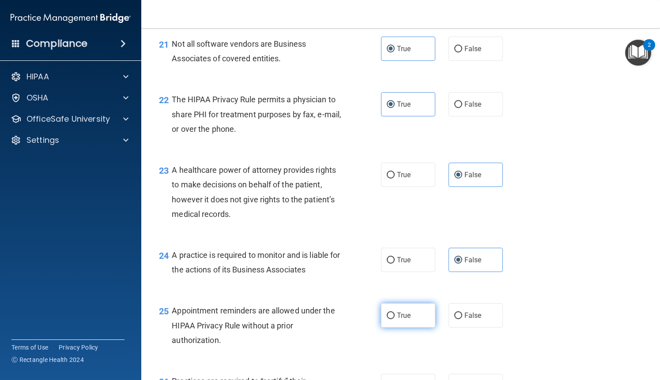
click at [395, 313] on input "True" at bounding box center [391, 316] width 8 height 7
radio input "true"
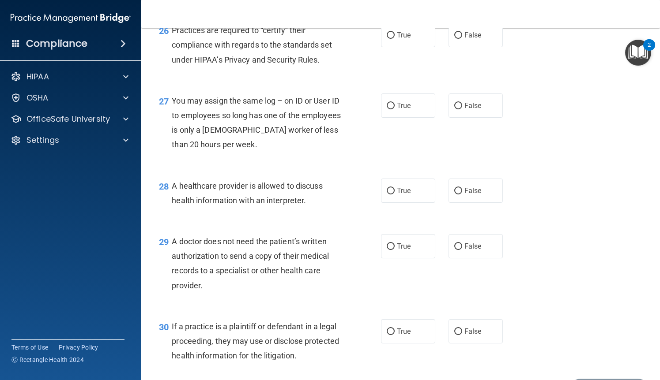
scroll to position [2030, 0]
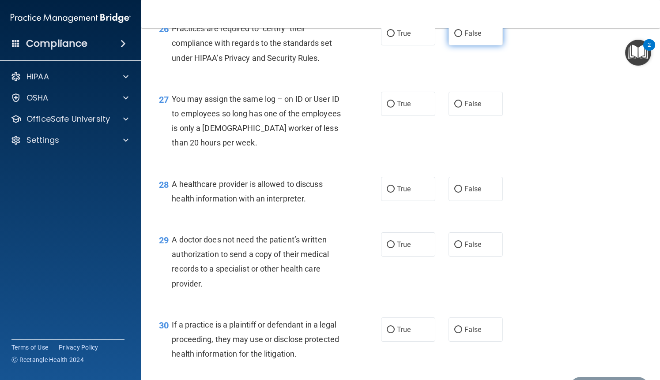
click at [463, 40] on label "False" at bounding box center [475, 33] width 54 height 24
click at [462, 37] on input "False" at bounding box center [458, 33] width 8 height 7
radio input "true"
click at [484, 105] on label "False" at bounding box center [475, 104] width 54 height 24
click at [462, 105] on input "False" at bounding box center [458, 104] width 8 height 7
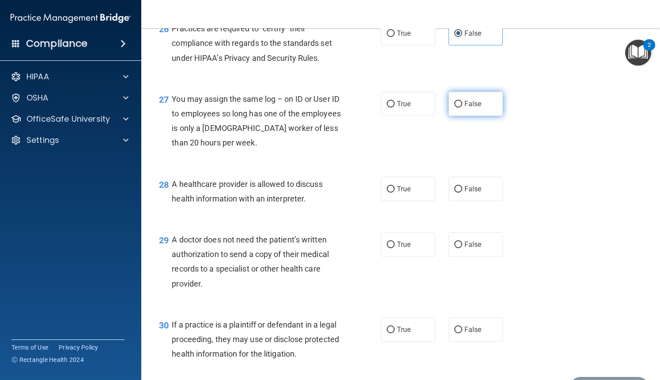
radio input "true"
click at [415, 180] on label "True" at bounding box center [408, 189] width 54 height 24
click at [395, 186] on input "True" at bounding box center [391, 189] width 8 height 7
radio input "true"
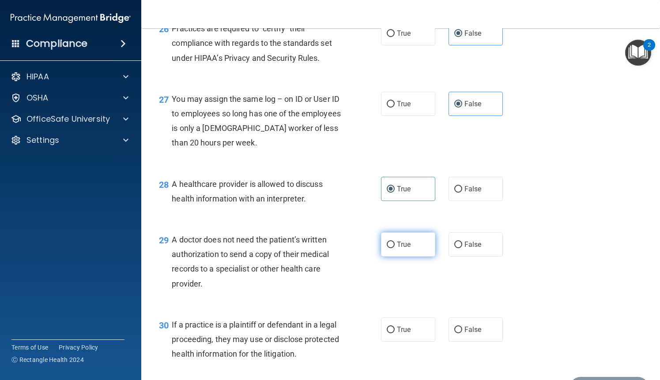
click at [411, 246] on label "True" at bounding box center [408, 245] width 54 height 24
click at [395, 246] on input "True" at bounding box center [391, 245] width 8 height 7
radio input "true"
click at [404, 332] on span "True" at bounding box center [404, 330] width 14 height 8
click at [395, 332] on input "True" at bounding box center [391, 330] width 8 height 7
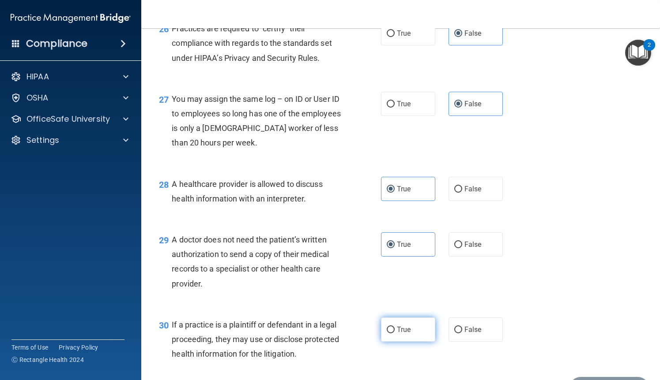
radio input "true"
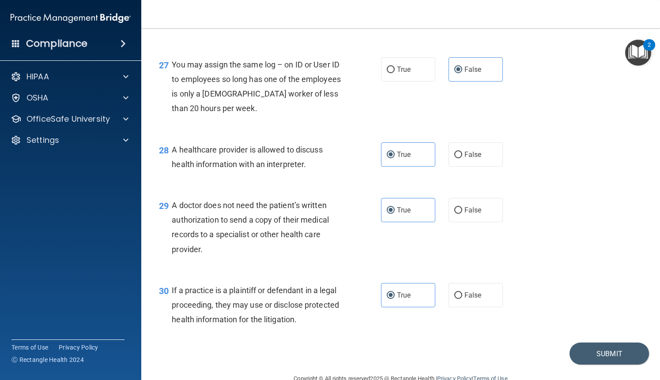
scroll to position [2065, 0]
click at [595, 368] on footer "Copyright © All rights reserved 2025 @ Rectangle Health | Privacy Policy | Term…" at bounding box center [400, 377] width 483 height 26
click at [600, 358] on button "Submit" at bounding box center [608, 353] width 79 height 23
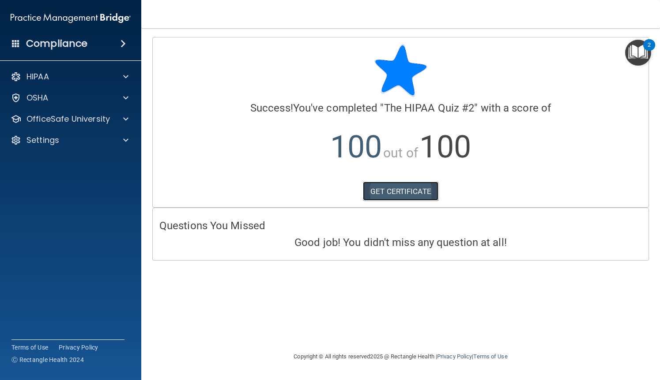
click at [414, 188] on link "GET CERTIFICATE" at bounding box center [400, 191] width 75 height 19
click at [99, 105] on div "OSHA" at bounding box center [71, 98] width 142 height 18
click at [68, 123] on p "OfficeSafe University" at bounding box center [67, 119] width 83 height 11
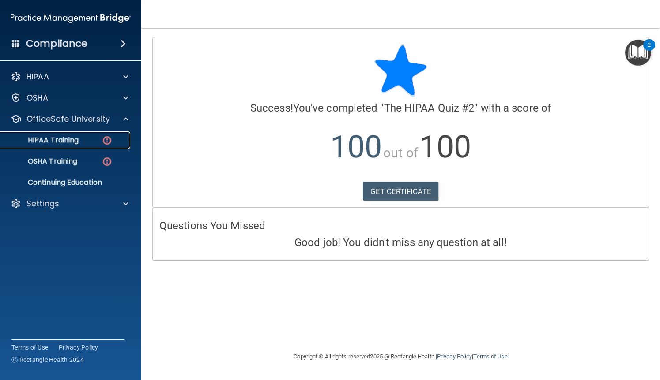
click at [68, 142] on p "HIPAA Training" at bounding box center [42, 140] width 73 height 9
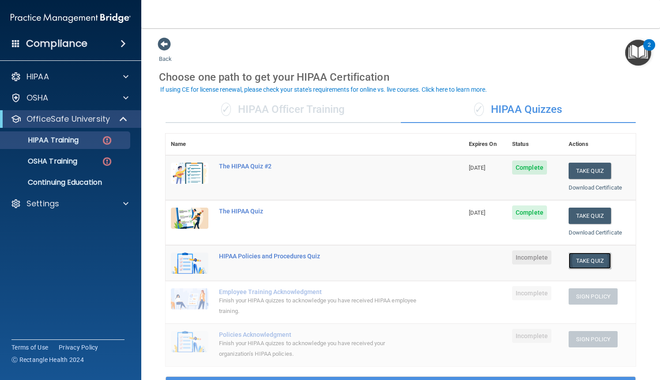
click at [585, 263] on button "Take Quiz" at bounding box center [589, 261] width 42 height 16
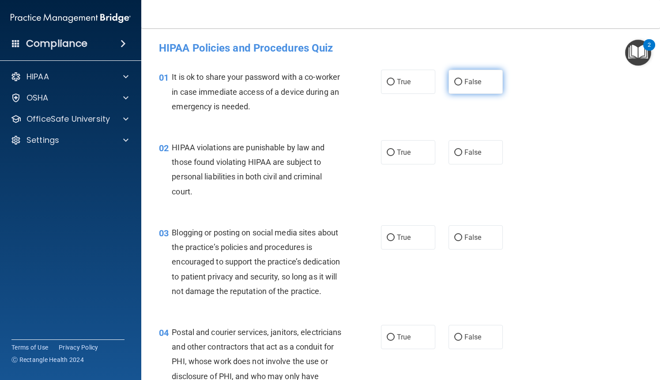
click at [469, 90] on label "False" at bounding box center [475, 82] width 54 height 24
click at [462, 86] on input "False" at bounding box center [458, 82] width 8 height 7
radio input "true"
click at [403, 161] on label "True" at bounding box center [408, 152] width 54 height 24
click at [395, 156] on input "True" at bounding box center [391, 153] width 8 height 7
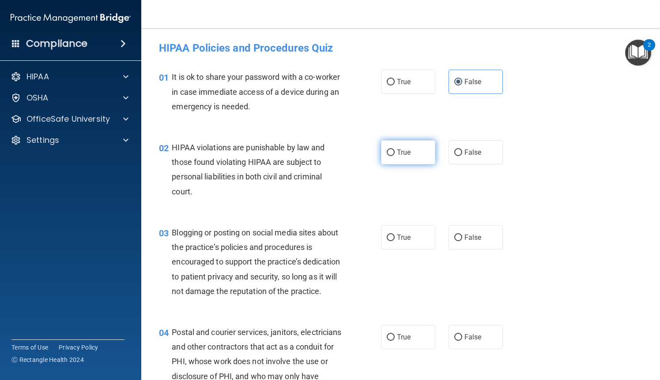
radio input "true"
click at [470, 233] on span "False" at bounding box center [472, 237] width 17 height 8
click at [462, 235] on input "False" at bounding box center [458, 238] width 8 height 7
radio input "true"
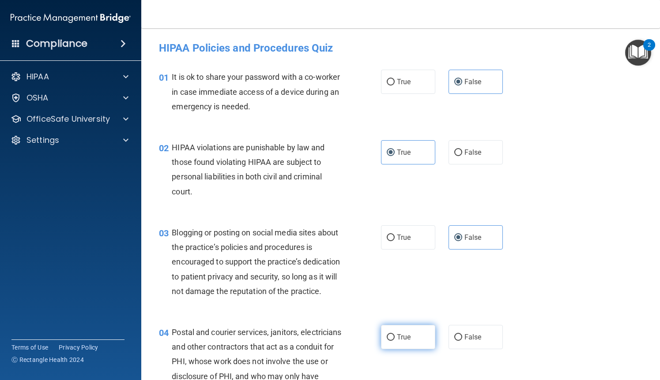
click at [407, 335] on span "True" at bounding box center [404, 337] width 14 height 8
click at [395, 335] on input "True" at bounding box center [391, 337] width 8 height 7
radio input "true"
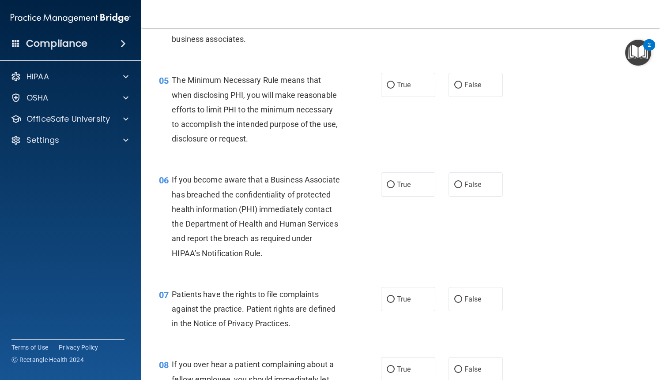
scroll to position [371, 0]
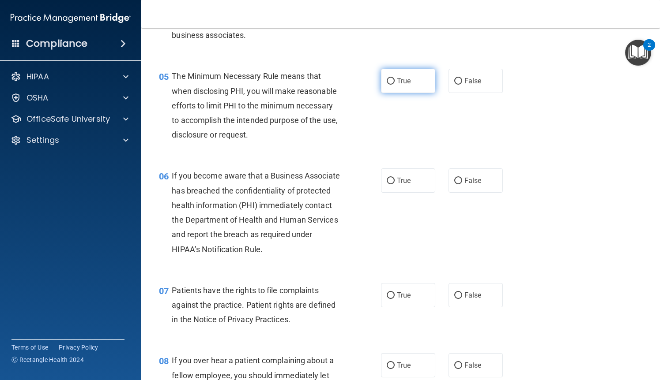
click at [398, 83] on span "True" at bounding box center [404, 81] width 14 height 8
click at [395, 83] on input "True" at bounding box center [391, 81] width 8 height 7
radio input "true"
click at [473, 186] on label "False" at bounding box center [475, 181] width 54 height 24
click at [462, 184] on input "False" at bounding box center [458, 181] width 8 height 7
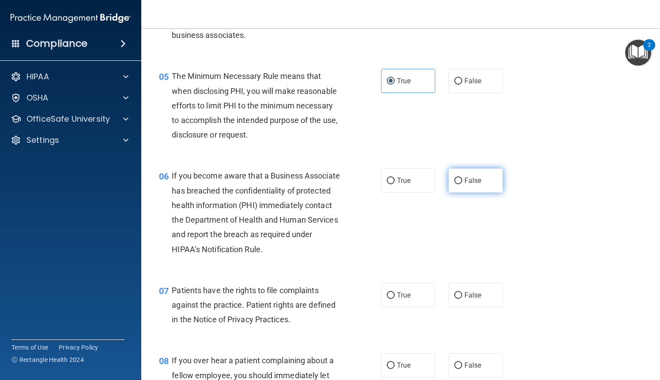
radio input "true"
click at [402, 302] on label "True" at bounding box center [408, 295] width 54 height 24
click at [395, 299] on input "True" at bounding box center [391, 296] width 8 height 7
radio input "true"
click at [470, 357] on label "False" at bounding box center [475, 365] width 54 height 24
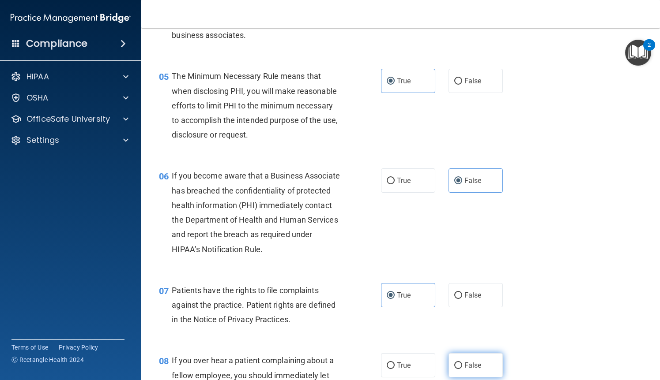
click at [462, 363] on input "False" at bounding box center [458, 366] width 8 height 7
radio input "true"
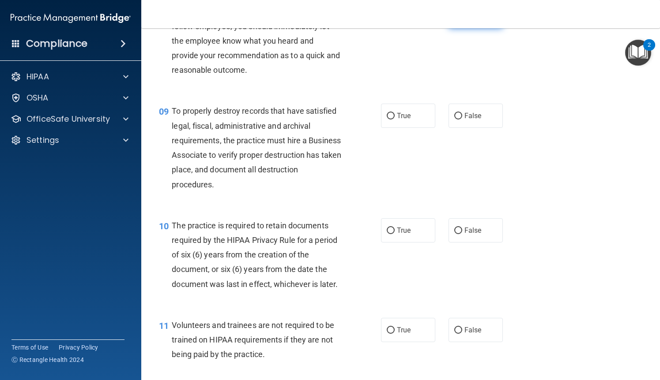
scroll to position [759, 0]
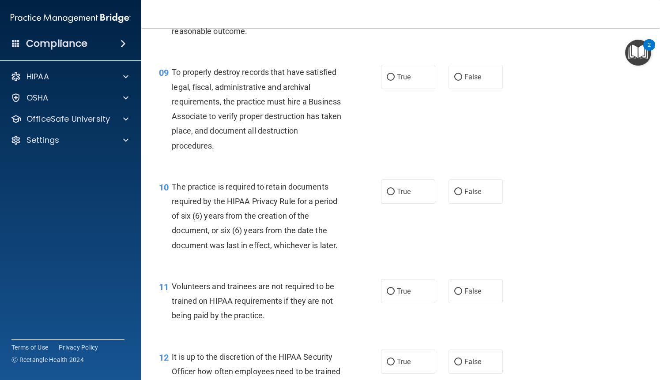
click at [479, 90] on div "09 To properly destroy records that have satisfied legal, fiscal, administrativ…" at bounding box center [400, 111] width 496 height 114
click at [479, 79] on span "False" at bounding box center [472, 77] width 17 height 8
click at [462, 79] on input "False" at bounding box center [458, 77] width 8 height 7
radio input "true"
click at [483, 193] on label "False" at bounding box center [475, 192] width 54 height 24
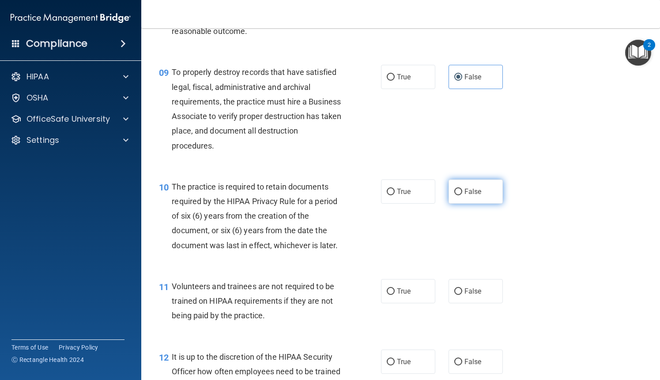
click at [462, 193] on input "False" at bounding box center [458, 192] width 8 height 7
radio input "true"
drag, startPoint x: 483, startPoint y: 193, endPoint x: 430, endPoint y: 191, distance: 52.6
click at [430, 191] on div "True False" at bounding box center [446, 192] width 131 height 24
click at [430, 191] on label "True" at bounding box center [408, 192] width 54 height 24
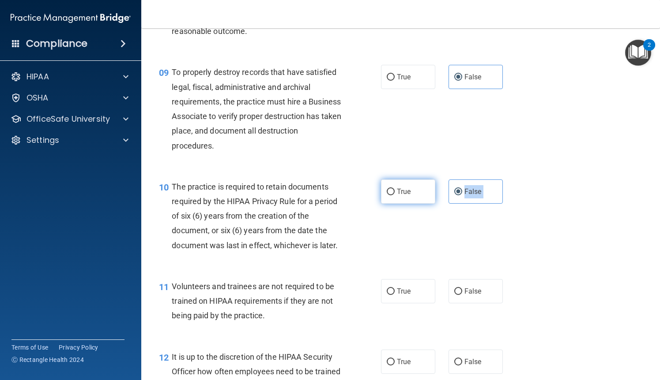
click at [395, 191] on input "True" at bounding box center [391, 192] width 8 height 7
radio input "true"
radio input "false"
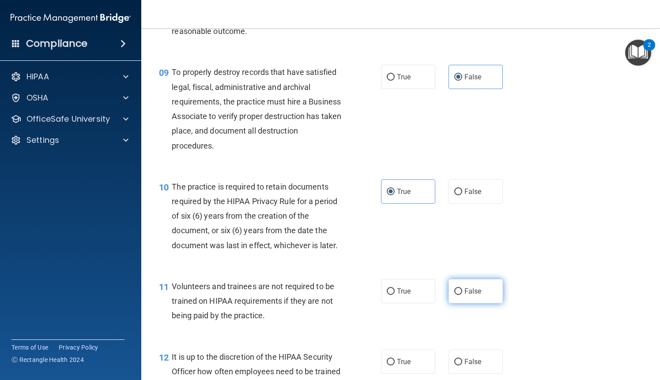
click at [460, 297] on label "False" at bounding box center [475, 291] width 54 height 24
click at [460, 295] on input "False" at bounding box center [458, 292] width 8 height 7
radio input "true"
click at [475, 360] on span "False" at bounding box center [472, 362] width 17 height 8
click at [462, 360] on input "False" at bounding box center [458, 362] width 8 height 7
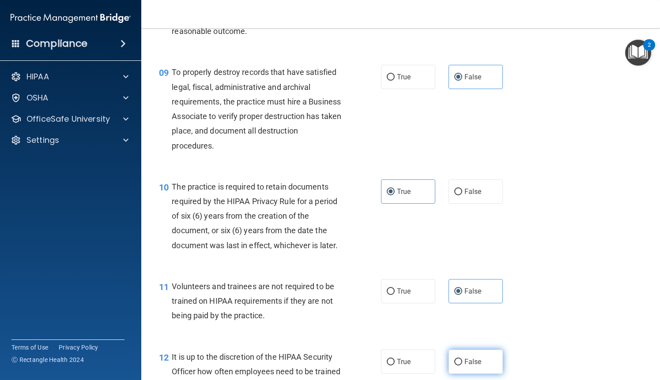
radio input "true"
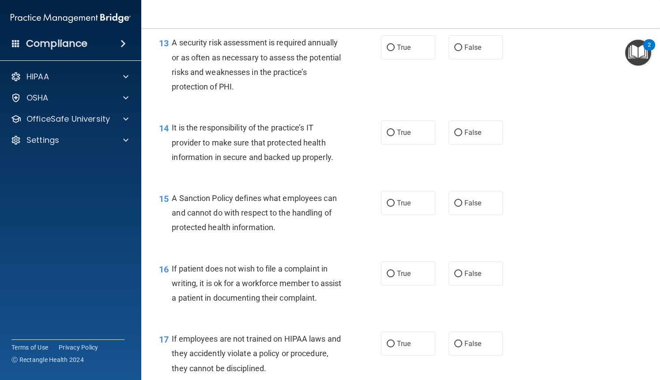
scroll to position [1165, 0]
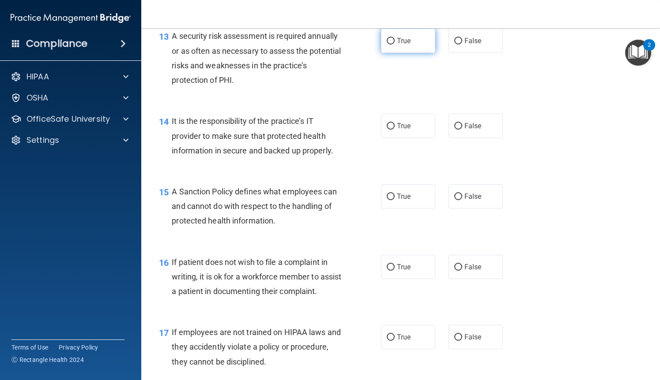
click at [406, 43] on span "True" at bounding box center [404, 41] width 14 height 8
click at [395, 43] on input "True" at bounding box center [391, 41] width 8 height 7
radio input "true"
click at [469, 132] on label "False" at bounding box center [475, 126] width 54 height 24
click at [462, 130] on input "False" at bounding box center [458, 126] width 8 height 7
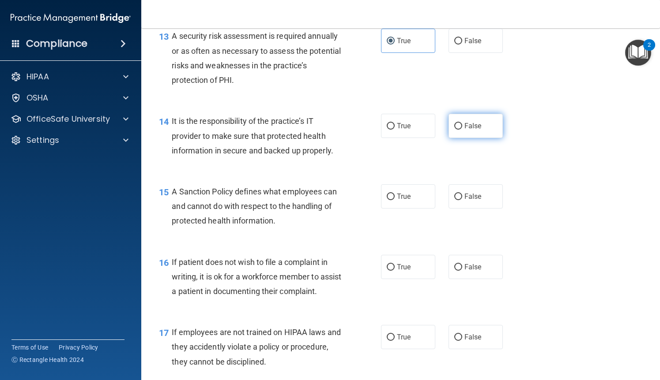
radio input "true"
click at [483, 203] on label "False" at bounding box center [475, 196] width 54 height 24
click at [462, 200] on input "False" at bounding box center [458, 197] width 8 height 7
radio input "true"
click at [399, 273] on label "True" at bounding box center [408, 267] width 54 height 24
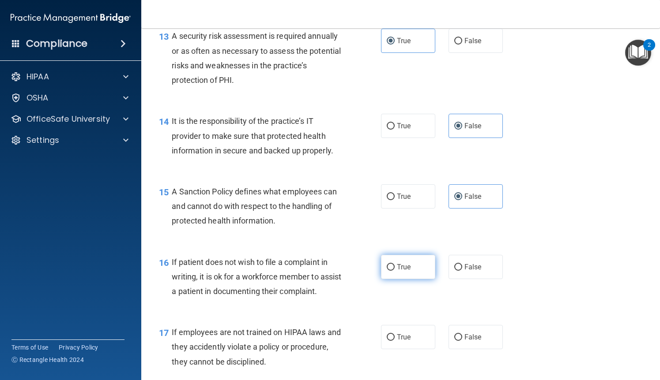
click at [395, 271] on input "True" at bounding box center [391, 267] width 8 height 7
radio input "true"
click at [466, 342] on span "False" at bounding box center [472, 337] width 17 height 8
click at [462, 341] on input "False" at bounding box center [458, 337] width 8 height 7
radio input "true"
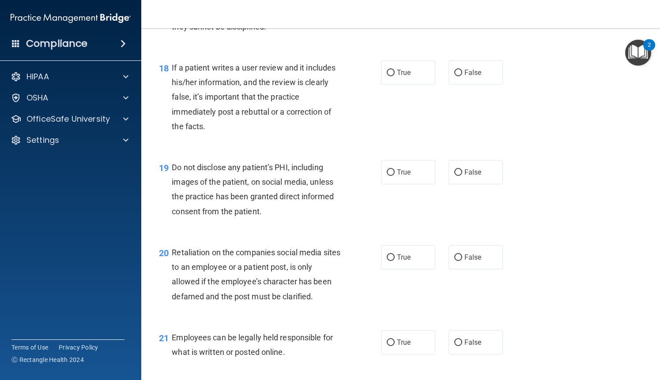
scroll to position [1518, 0]
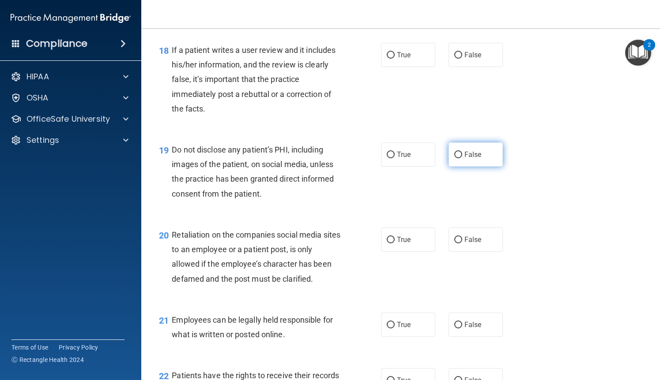
click at [494, 163] on label "False" at bounding box center [475, 155] width 54 height 24
click at [462, 158] on input "False" at bounding box center [458, 155] width 8 height 7
radio input "true"
click at [477, 59] on span "False" at bounding box center [472, 55] width 17 height 8
click at [462, 59] on input "False" at bounding box center [458, 55] width 8 height 7
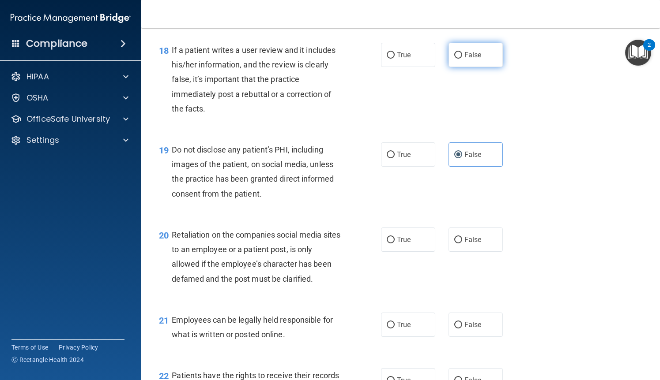
radio input "true"
click at [408, 164] on label "True" at bounding box center [408, 155] width 54 height 24
click at [395, 158] on input "True" at bounding box center [391, 155] width 8 height 7
radio input "true"
radio input "false"
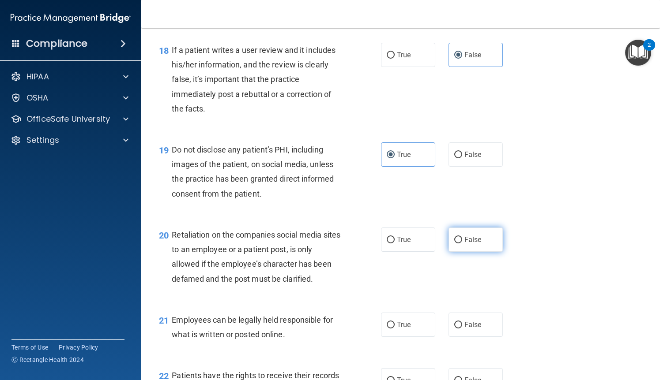
click at [470, 252] on label "False" at bounding box center [475, 240] width 54 height 24
click at [462, 244] on input "False" at bounding box center [458, 240] width 8 height 7
radio input "true"
click at [418, 336] on label "True" at bounding box center [408, 325] width 54 height 24
click at [395, 329] on input "True" at bounding box center [391, 325] width 8 height 7
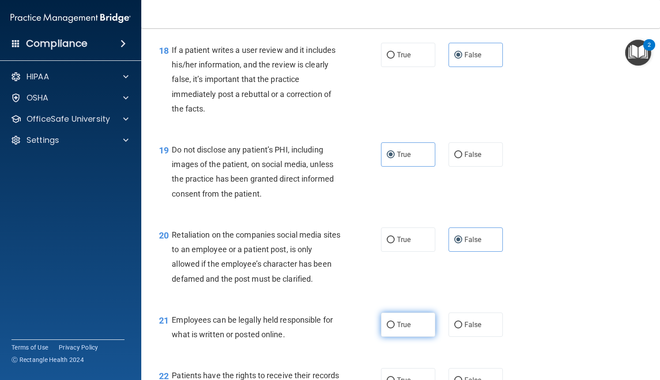
radio input "true"
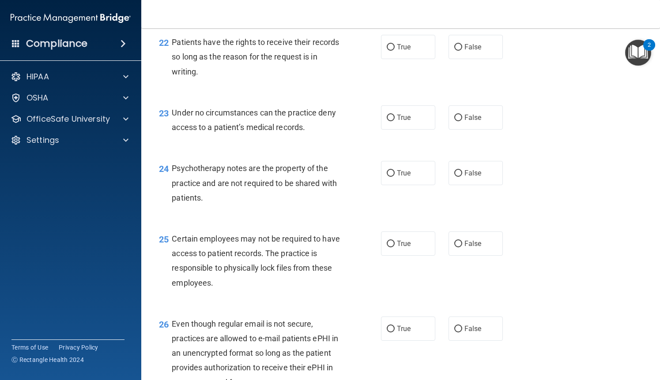
scroll to position [1853, 0]
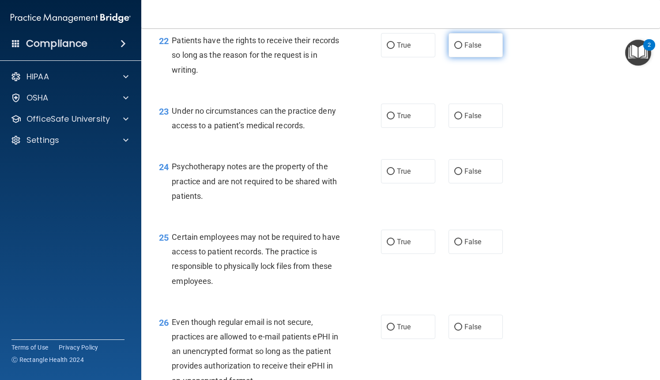
click at [484, 57] on label "False" at bounding box center [475, 45] width 54 height 24
click at [462, 49] on input "False" at bounding box center [458, 45] width 8 height 7
radio input "true"
click at [483, 127] on label "False" at bounding box center [475, 116] width 54 height 24
click at [462, 120] on input "False" at bounding box center [458, 116] width 8 height 7
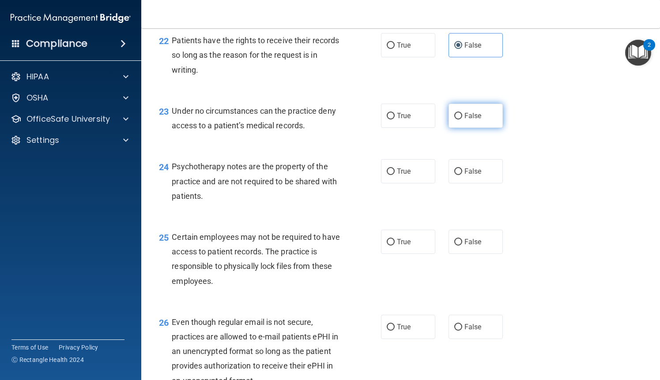
radio input "true"
click at [416, 184] on label "True" at bounding box center [408, 171] width 54 height 24
click at [395, 175] on input "True" at bounding box center [391, 172] width 8 height 7
radio input "true"
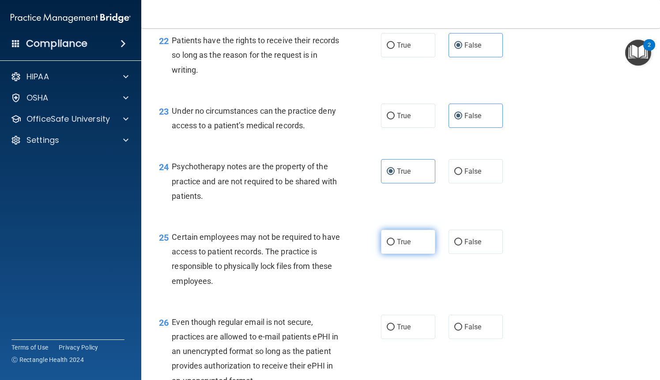
click at [404, 246] on span "True" at bounding box center [404, 242] width 14 height 8
click at [395, 246] on input "True" at bounding box center [391, 242] width 8 height 7
radio input "true"
click at [408, 331] on span "True" at bounding box center [404, 327] width 14 height 8
click at [395, 331] on input "True" at bounding box center [391, 327] width 8 height 7
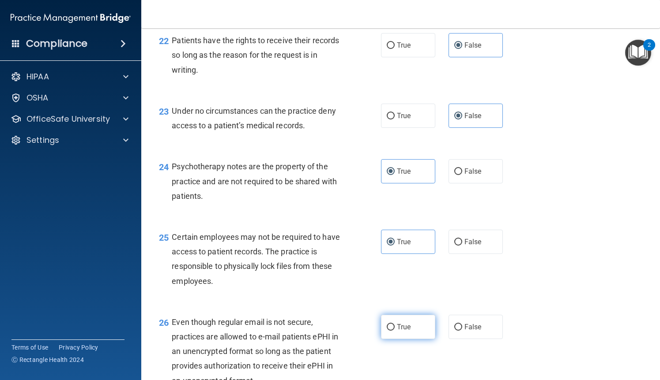
radio input "true"
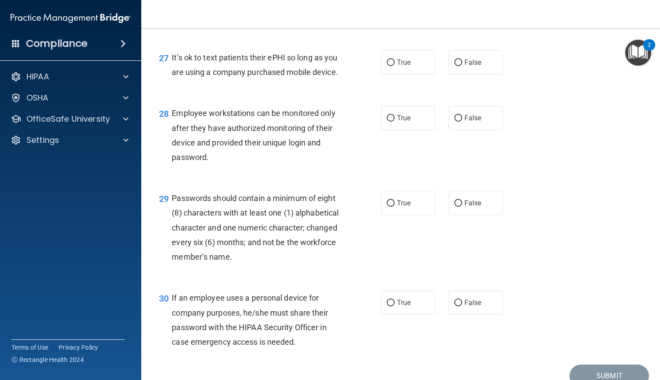
scroll to position [2224, 0]
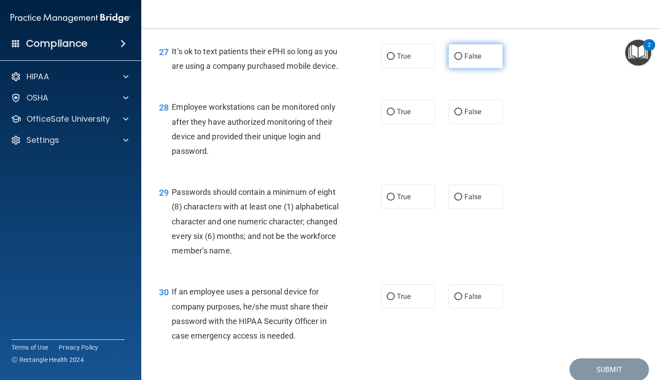
click at [482, 68] on label "False" at bounding box center [475, 56] width 54 height 24
click at [462, 60] on input "False" at bounding box center [458, 56] width 8 height 7
radio input "true"
click at [484, 124] on label "False" at bounding box center [475, 112] width 54 height 24
click at [462, 116] on input "False" at bounding box center [458, 112] width 8 height 7
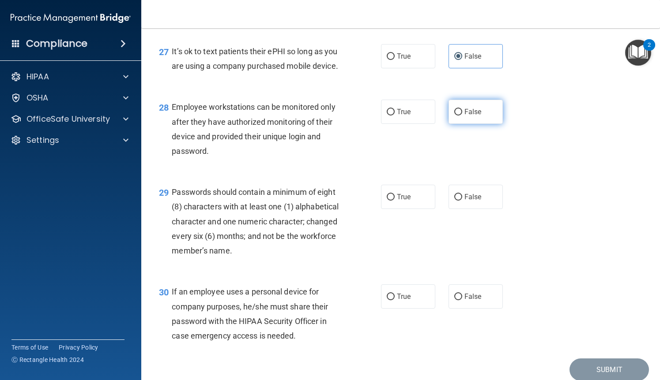
radio input "true"
click at [398, 227] on div "29 Passwords should contain a minimum of eight (8) characters with at least one…" at bounding box center [400, 224] width 496 height 100
click at [398, 209] on label "True" at bounding box center [408, 197] width 54 height 24
click at [395, 201] on input "True" at bounding box center [391, 197] width 8 height 7
radio input "true"
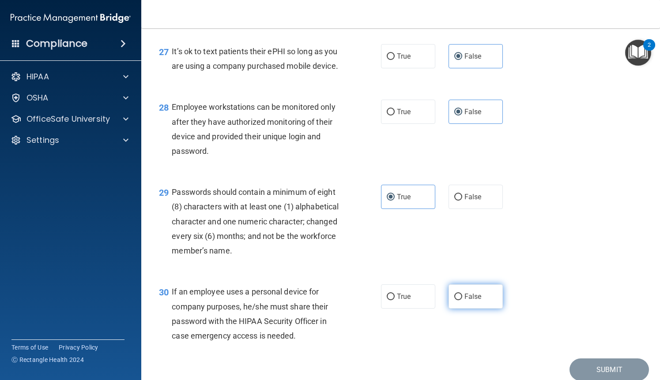
click at [466, 301] on span "False" at bounding box center [472, 297] width 17 height 8
click at [462, 301] on input "False" at bounding box center [458, 297] width 8 height 7
radio input "true"
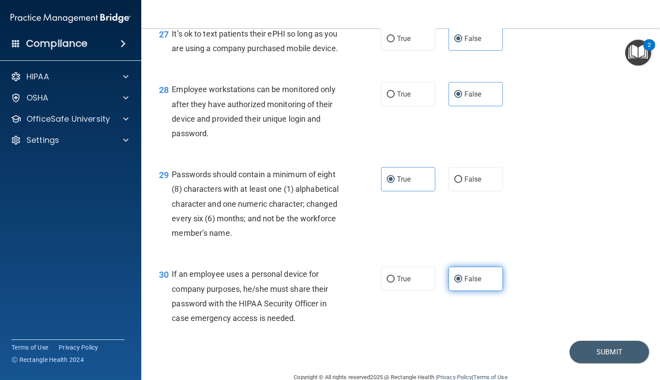
scroll to position [2259, 0]
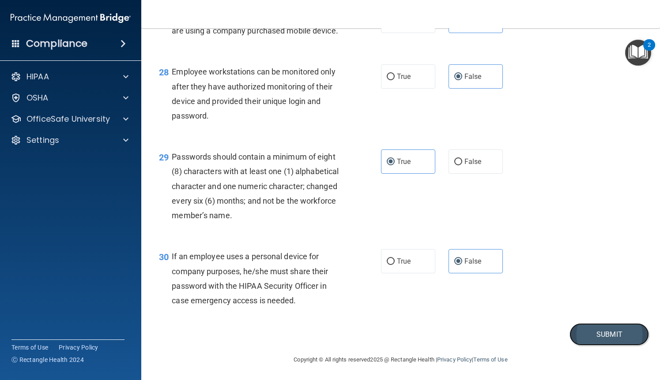
click at [599, 346] on button "Submit" at bounding box center [608, 334] width 79 height 23
click at [603, 346] on button "Submit" at bounding box center [608, 334] width 79 height 23
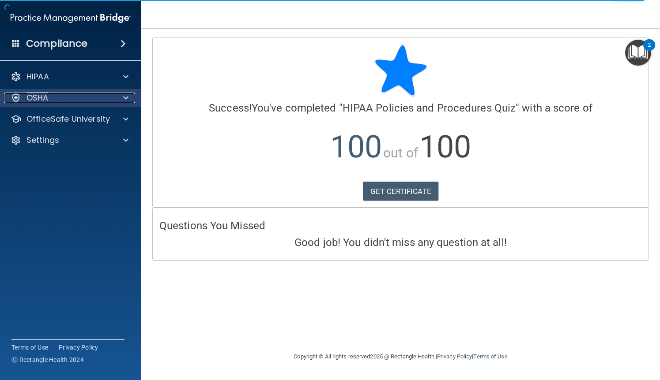
click at [98, 96] on div "OSHA" at bounding box center [58, 98] width 109 height 11
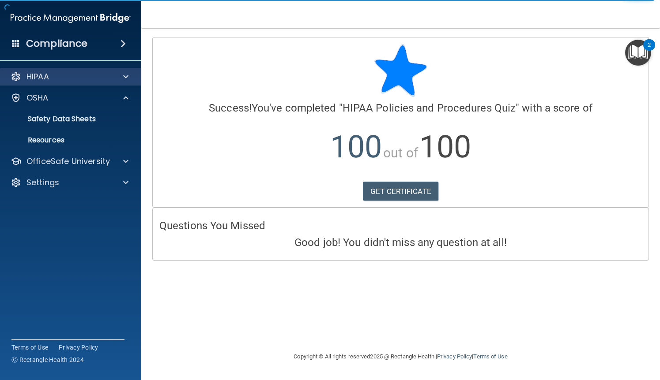
click at [87, 68] on div "HIPAA" at bounding box center [71, 77] width 142 height 18
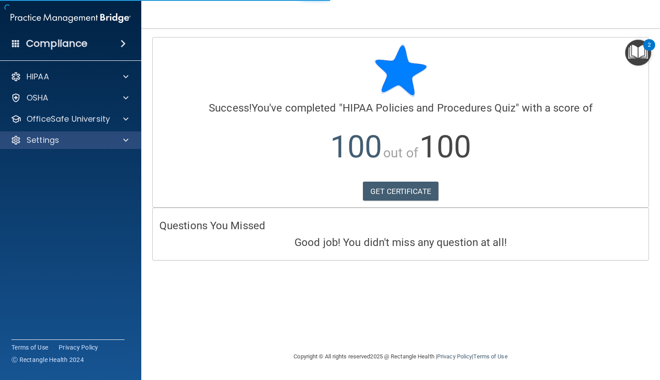
click at [96, 169] on accordion "HIPAA Documents and Policies Report an Incident Business Associates Emergency P…" at bounding box center [71, 165] width 142 height 202
click at [103, 128] on div "HIPAA Documents and Policies Report an Incident Business Associates Emergency P…" at bounding box center [71, 110] width 142 height 92
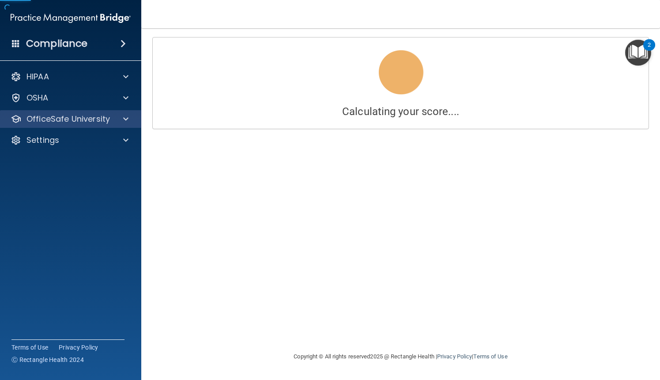
click at [103, 128] on div "HIPAA Documents and Policies Report an Incident Business Associates Emergency P…" at bounding box center [71, 110] width 142 height 92
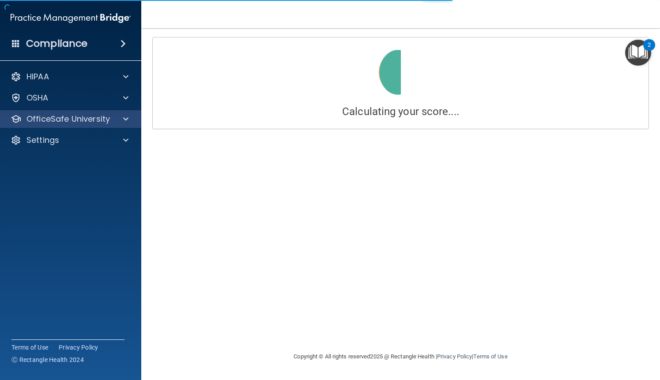
click at [103, 128] on div "OfficeSafe University" at bounding box center [71, 119] width 142 height 18
click at [119, 120] on div at bounding box center [124, 119] width 22 height 11
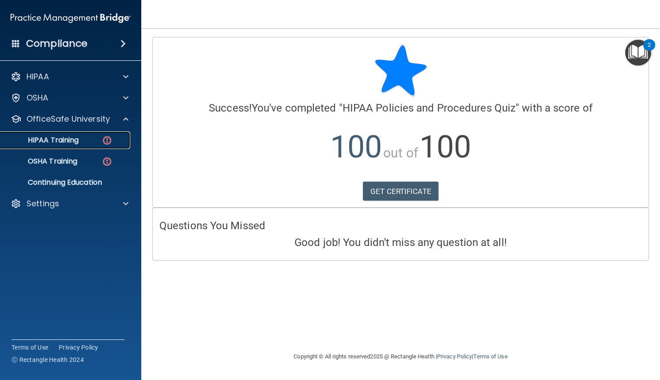
click at [103, 140] on img at bounding box center [106, 140] width 11 height 11
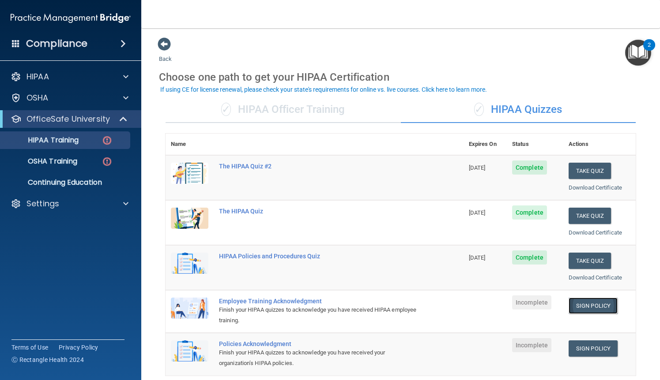
click at [600, 311] on link "Sign Policy" at bounding box center [592, 306] width 49 height 16
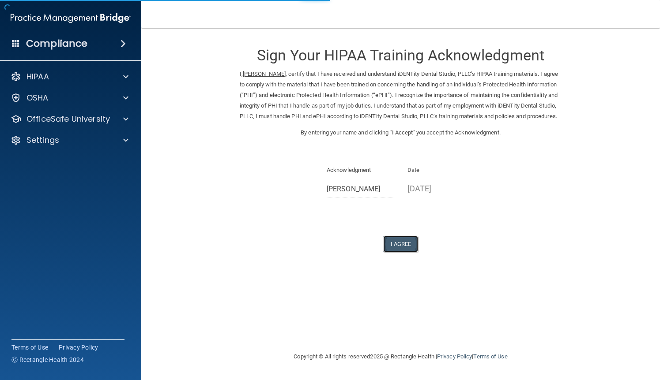
click at [406, 251] on button "I Agree" at bounding box center [400, 244] width 35 height 16
click at [400, 252] on button "I Agree" at bounding box center [400, 244] width 35 height 16
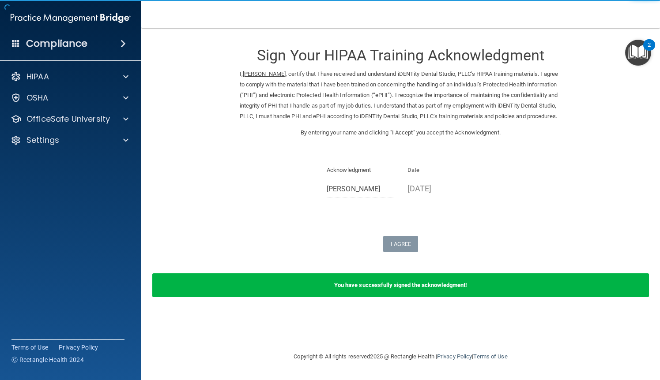
drag, startPoint x: 353, startPoint y: 253, endPoint x: 381, endPoint y: 250, distance: 28.4
click at [381, 250] on div "I Agree" at bounding box center [401, 244] width 322 height 16
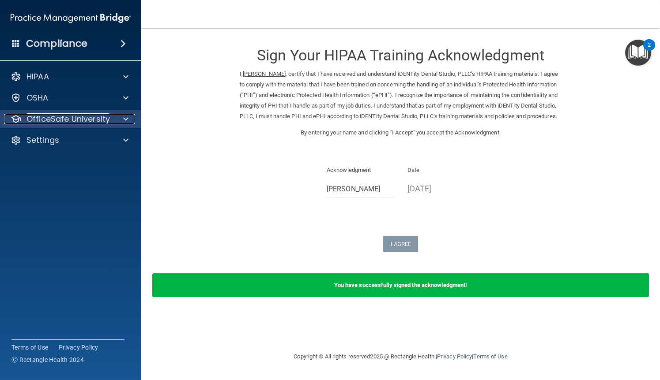
click at [88, 124] on p "OfficeSafe University" at bounding box center [67, 119] width 83 height 11
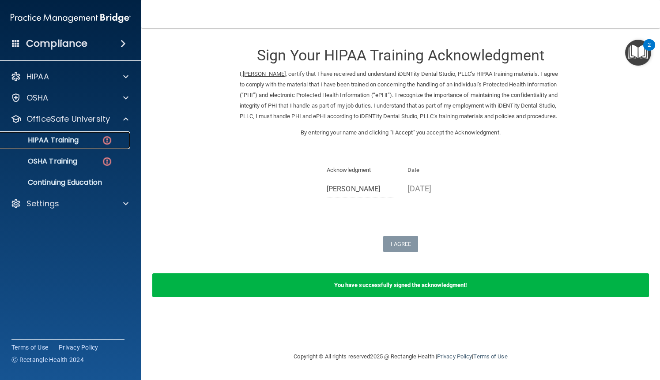
click at [100, 142] on div "HIPAA Training" at bounding box center [66, 140] width 120 height 9
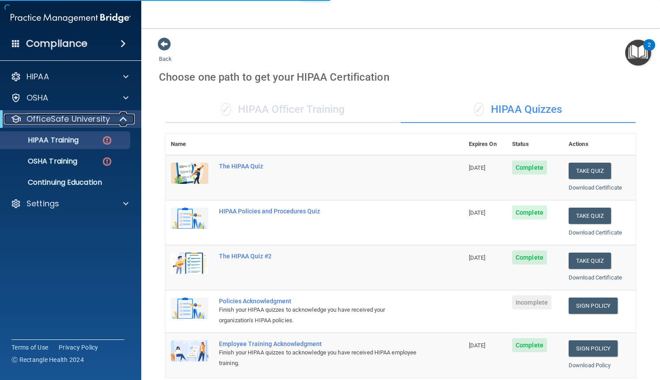
click at [94, 114] on p "OfficeSafe University" at bounding box center [67, 119] width 83 height 11
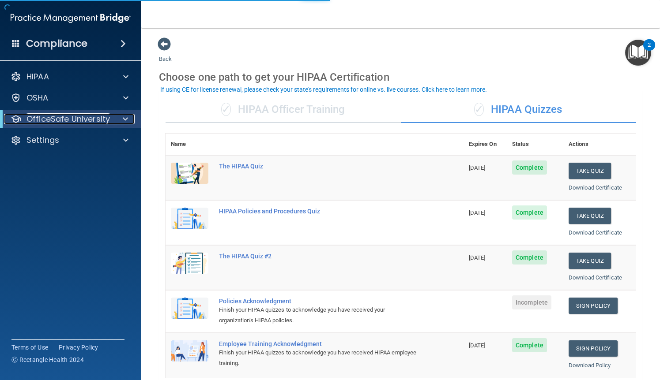
click at [94, 116] on p "OfficeSafe University" at bounding box center [67, 119] width 83 height 11
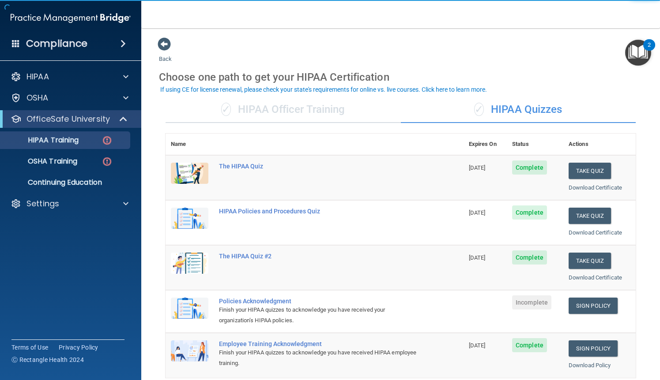
click at [592, 358] on td "Sign Policy Sign Policy Download Policy" at bounding box center [599, 355] width 72 height 45
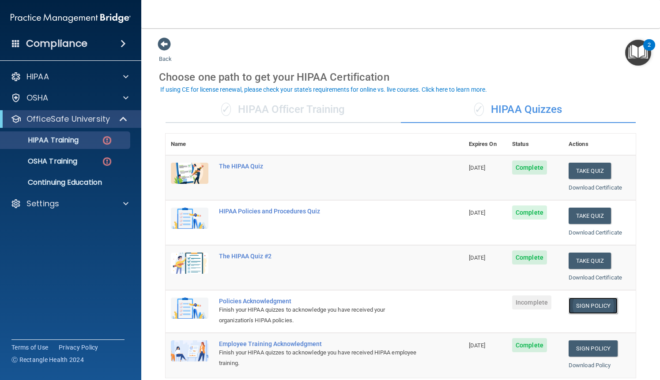
click at [600, 306] on link "Sign Policy" at bounding box center [592, 306] width 49 height 16
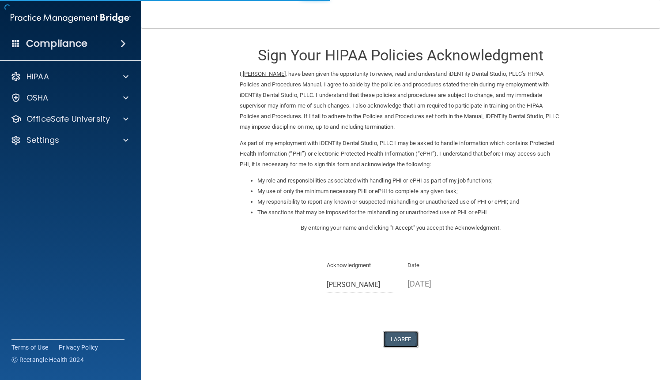
click at [410, 339] on button "I Agree" at bounding box center [400, 339] width 35 height 16
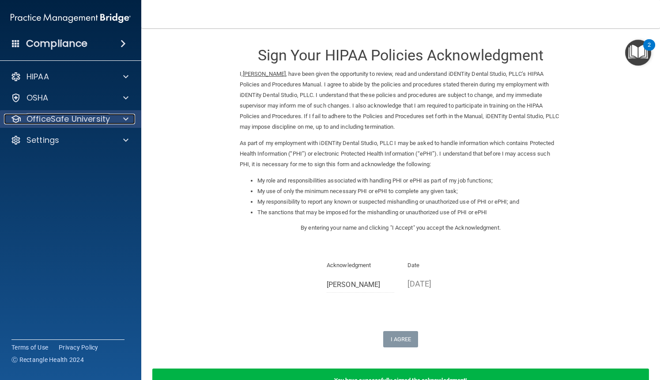
click at [120, 124] on div at bounding box center [124, 119] width 22 height 11
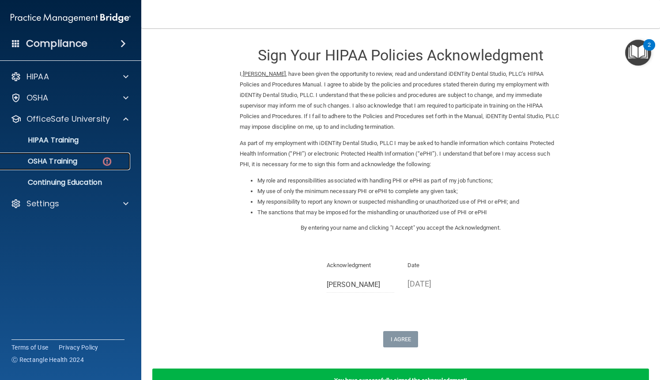
click at [110, 165] on img at bounding box center [106, 161] width 11 height 11
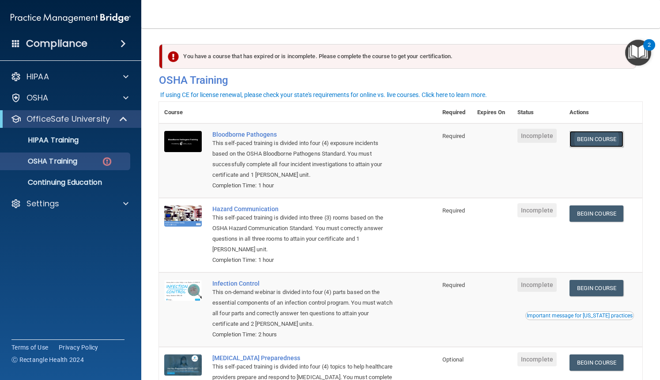
click at [595, 143] on link "Begin Course" at bounding box center [596, 139] width 54 height 16
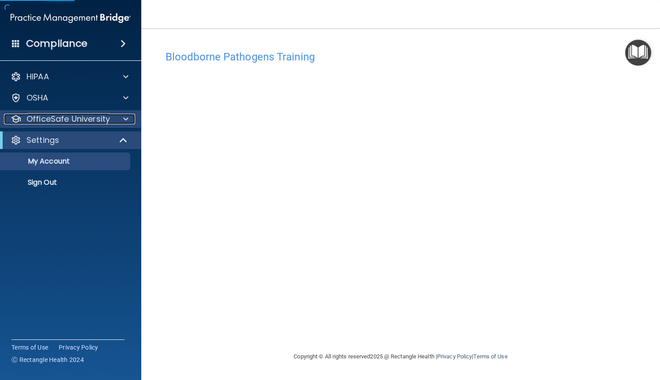
click at [98, 117] on p "OfficeSafe University" at bounding box center [67, 119] width 83 height 11
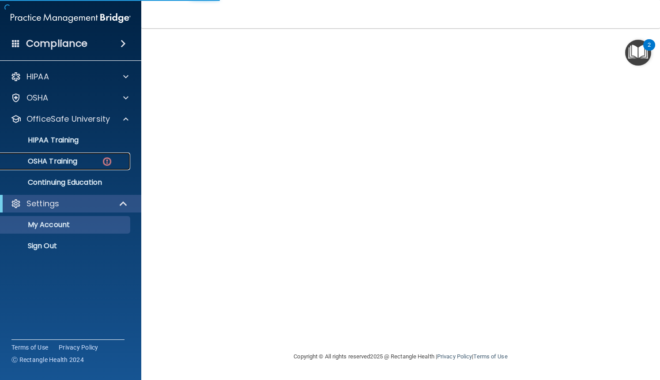
click at [85, 165] on div "OSHA Training" at bounding box center [66, 161] width 120 height 9
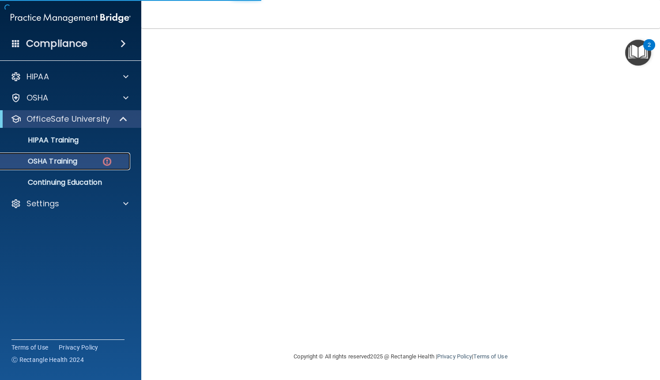
click at [85, 165] on div "OSHA Training" at bounding box center [66, 161] width 120 height 9
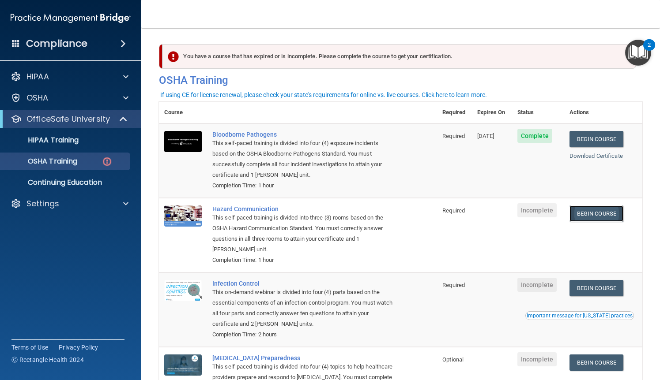
click at [606, 214] on link "Begin Course" at bounding box center [596, 214] width 54 height 16
click at [604, 212] on link "Begin Course" at bounding box center [596, 214] width 54 height 16
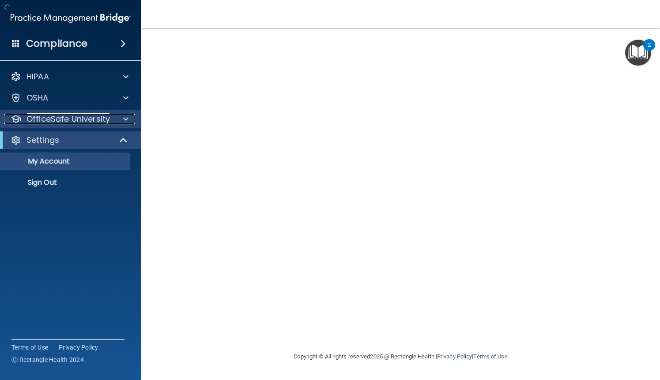
click at [77, 117] on p "OfficeSafe University" at bounding box center [67, 119] width 83 height 11
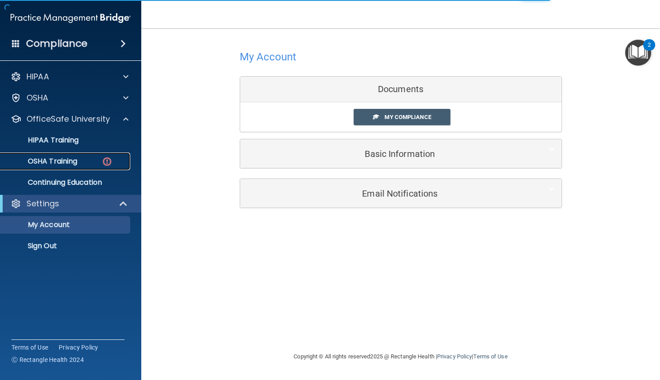
click at [74, 161] on p "OSHA Training" at bounding box center [41, 161] width 71 height 9
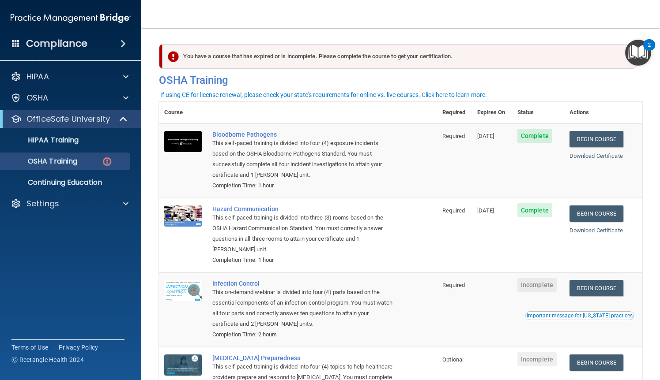
click at [503, 267] on td "[DATE]" at bounding box center [492, 235] width 40 height 75
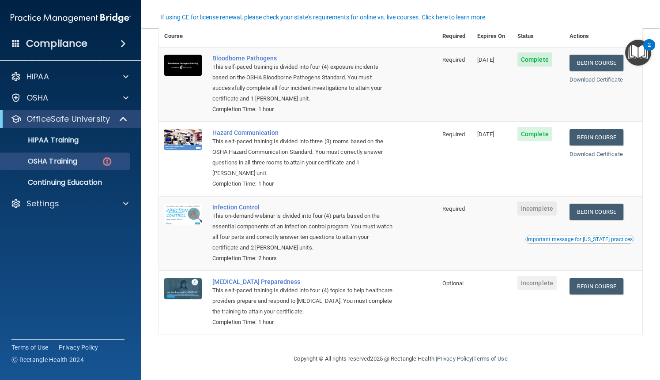
scroll to position [77, 0]
click at [613, 204] on link "Begin Course" at bounding box center [596, 212] width 54 height 16
click at [594, 212] on link "Begin Course" at bounding box center [596, 212] width 54 height 16
click at [585, 287] on link "Begin Course" at bounding box center [596, 286] width 54 height 16
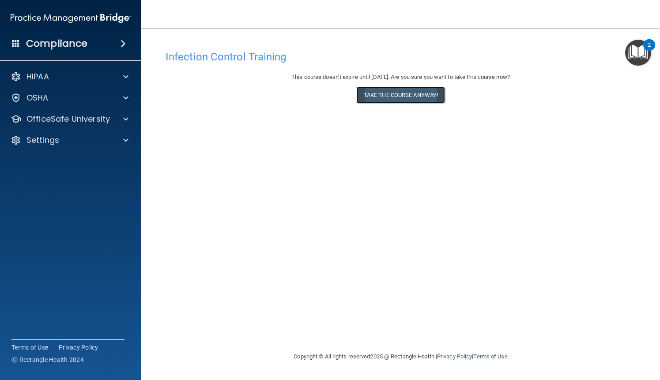
click at [398, 97] on button "Take the course anyway!" at bounding box center [400, 95] width 89 height 16
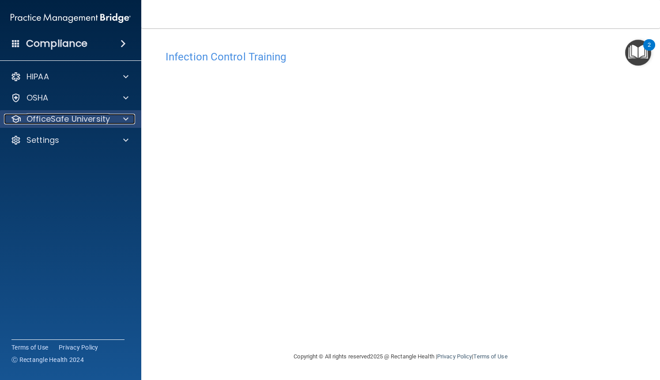
click at [101, 123] on p "OfficeSafe University" at bounding box center [67, 119] width 83 height 11
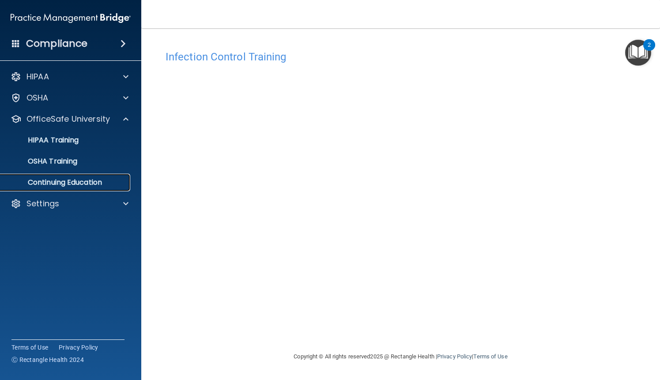
click at [90, 183] on p "Continuing Education" at bounding box center [66, 182] width 120 height 9
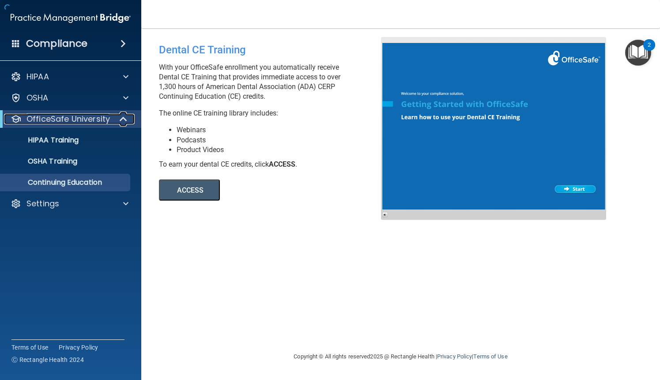
click at [93, 121] on p "OfficeSafe University" at bounding box center [67, 119] width 83 height 11
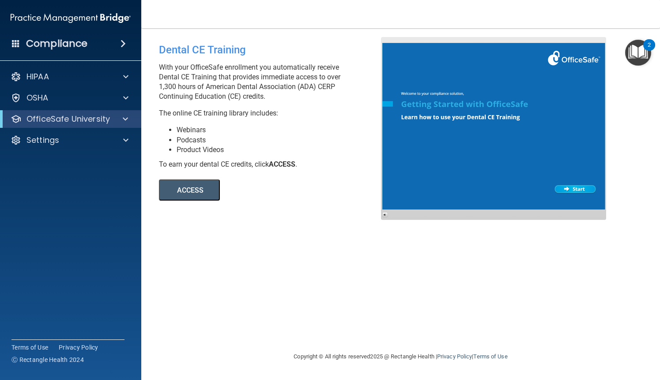
click at [187, 195] on button "ACCESS" at bounding box center [189, 190] width 61 height 21
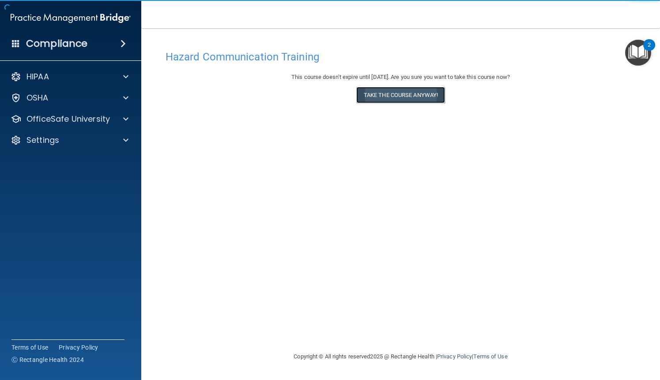
click at [428, 95] on button "Take the course anyway!" at bounding box center [400, 95] width 89 height 16
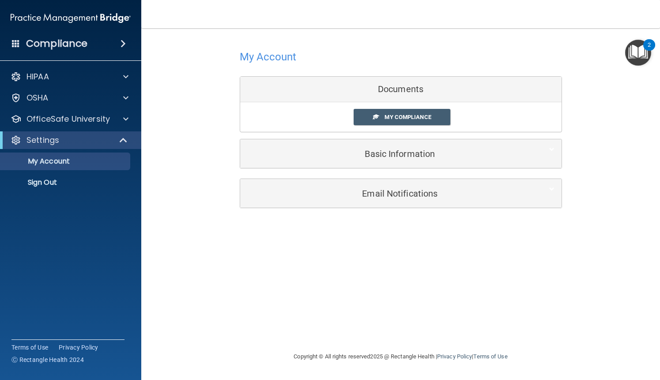
click at [382, 124] on link "My Compliance" at bounding box center [401, 117] width 97 height 16
click at [393, 120] on span "My Compliance" at bounding box center [407, 117] width 46 height 7
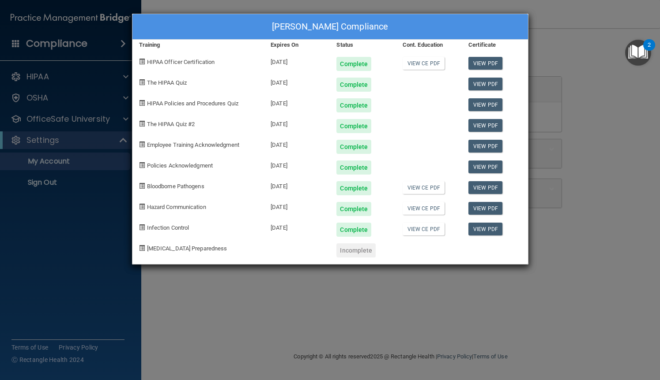
click at [365, 247] on div "Incomplete" at bounding box center [355, 251] width 39 height 14
click at [194, 250] on span "COVID-19 Preparedness" at bounding box center [187, 248] width 80 height 7
click at [143, 251] on span at bounding box center [142, 248] width 6 height 6
click at [428, 248] on div at bounding box center [429, 247] width 66 height 21
click at [493, 248] on div at bounding box center [495, 247] width 66 height 21
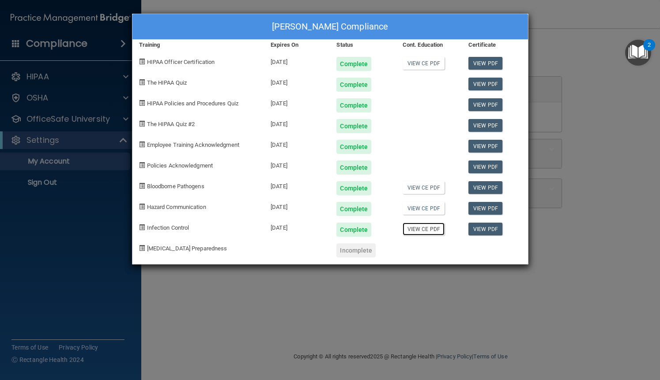
click at [424, 229] on link "View CE PDF" at bounding box center [423, 229] width 42 height 13
click at [185, 255] on div "COVID-19 Preparedness" at bounding box center [198, 247] width 132 height 21
click at [142, 248] on span at bounding box center [142, 248] width 6 height 6
click at [86, 144] on div "Casey Hays's Compliance Training Expires On Status Cont. Education Certificate …" at bounding box center [330, 190] width 660 height 380
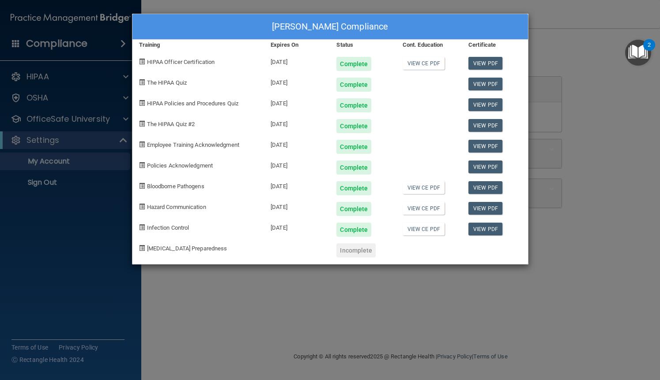
drag, startPoint x: 569, startPoint y: 50, endPoint x: 192, endPoint y: 75, distance: 378.5
click at [569, 50] on div "Casey Hays's Compliance Training Expires On Status Cont. Education Certificate …" at bounding box center [330, 190] width 660 height 380
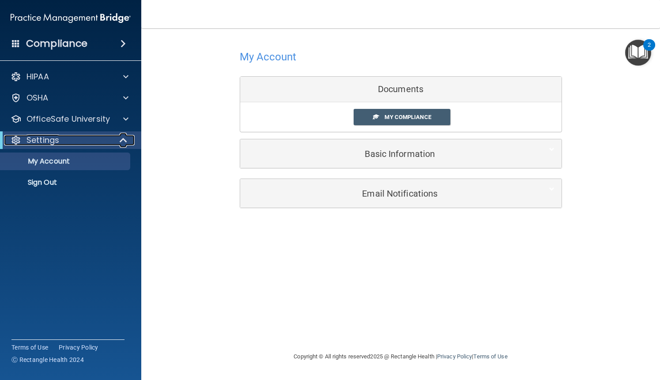
click at [41, 138] on p "Settings" at bounding box center [42, 140] width 33 height 11
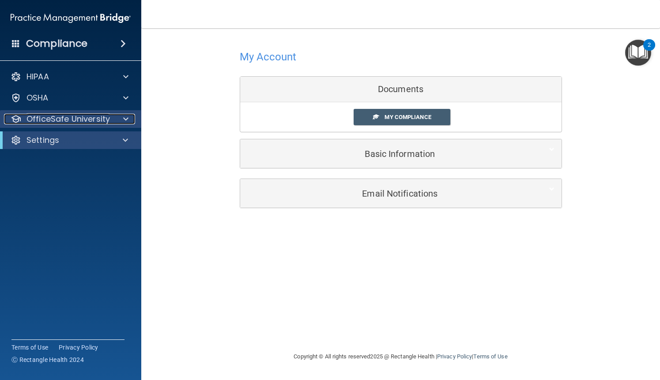
click at [49, 117] on p "OfficeSafe University" at bounding box center [67, 119] width 83 height 11
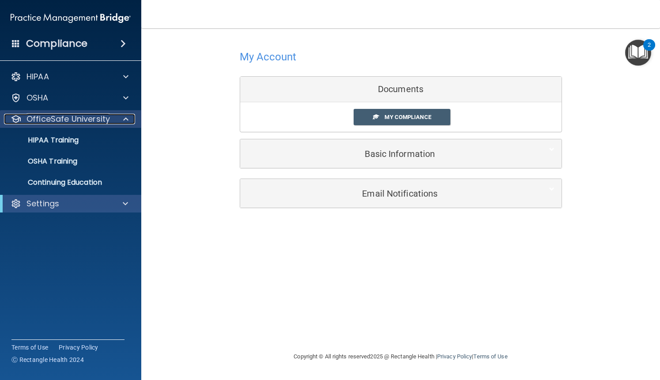
click at [56, 120] on p "OfficeSafe University" at bounding box center [67, 119] width 83 height 11
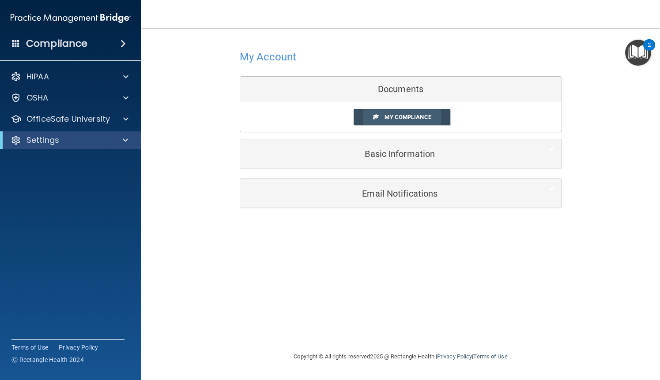
click at [384, 113] on link "My Compliance" at bounding box center [401, 117] width 97 height 16
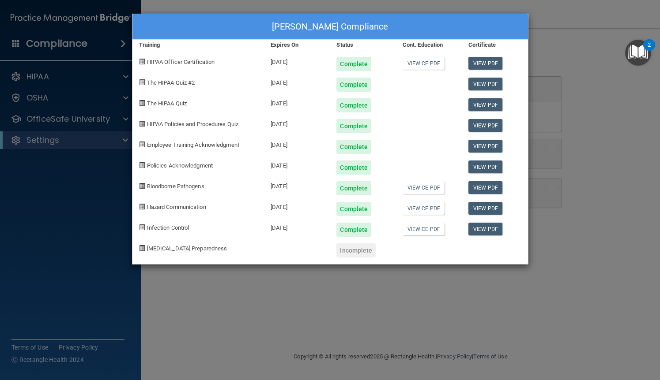
click at [354, 247] on div "Incomplete" at bounding box center [355, 251] width 39 height 14
click at [177, 253] on div "COVID-19 Preparedness" at bounding box center [198, 247] width 132 height 21
click at [160, 253] on div "COVID-19 Preparedness" at bounding box center [198, 247] width 132 height 21
click at [70, 207] on div "Casey Hays's Compliance Training Expires On Status Cont. Education Certificate …" at bounding box center [330, 190] width 660 height 380
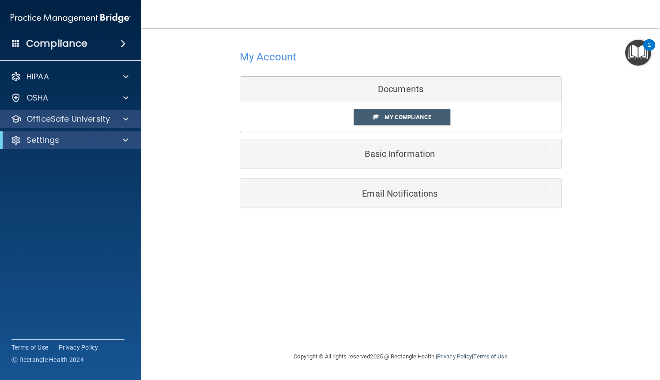
click at [79, 126] on div "OfficeSafe University" at bounding box center [71, 119] width 142 height 18
drag, startPoint x: 396, startPoint y: 94, endPoint x: 245, endPoint y: 73, distance: 152.3
click at [245, 74] on div "My Account Documents My Compliance My Compliance My BAA Basic Information Full …" at bounding box center [401, 108] width 322 height 142
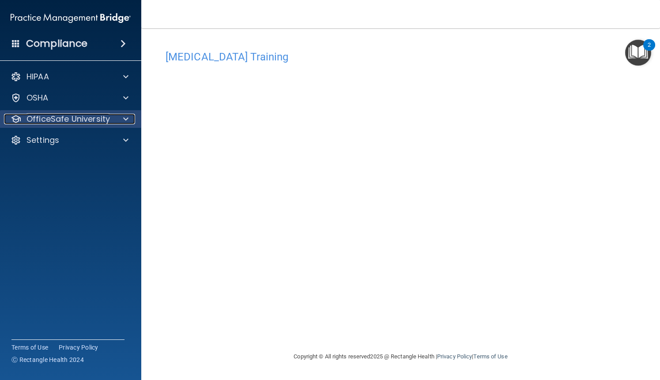
click at [78, 121] on p "OfficeSafe University" at bounding box center [67, 119] width 83 height 11
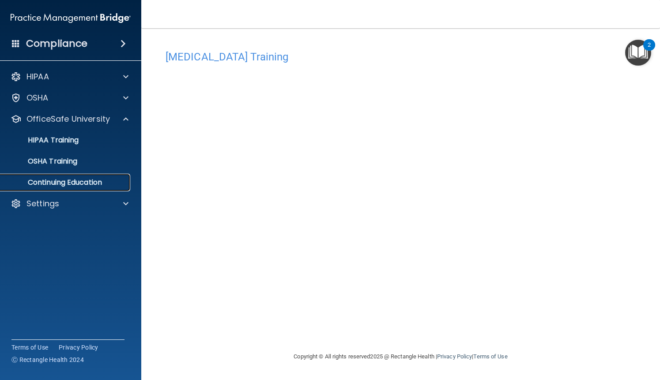
click at [71, 180] on p "Continuing Education" at bounding box center [66, 182] width 120 height 9
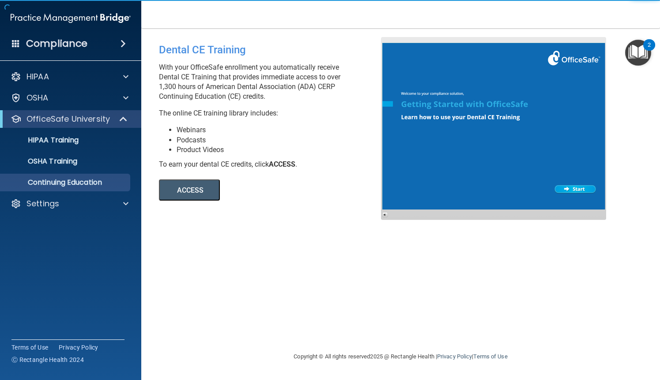
click at [196, 191] on button "ACCESS" at bounding box center [189, 190] width 61 height 21
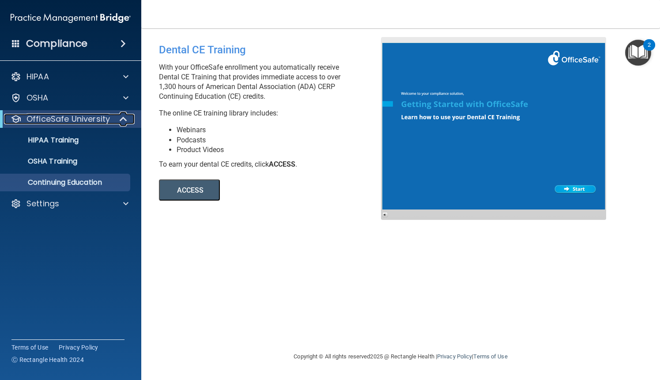
click at [59, 122] on p "OfficeSafe University" at bounding box center [67, 119] width 83 height 11
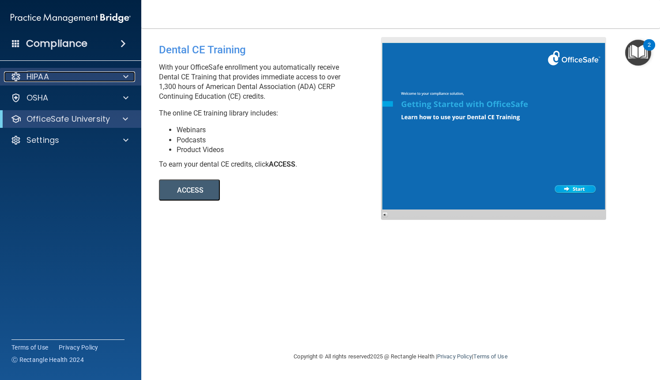
click at [58, 80] on div "HIPAA" at bounding box center [58, 76] width 109 height 11
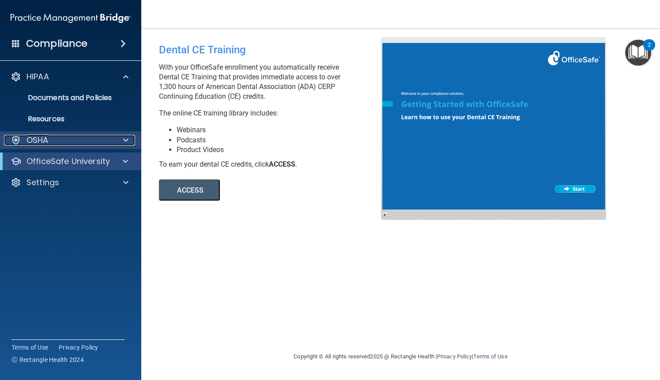
click at [47, 140] on p "OSHA" at bounding box center [37, 140] width 22 height 11
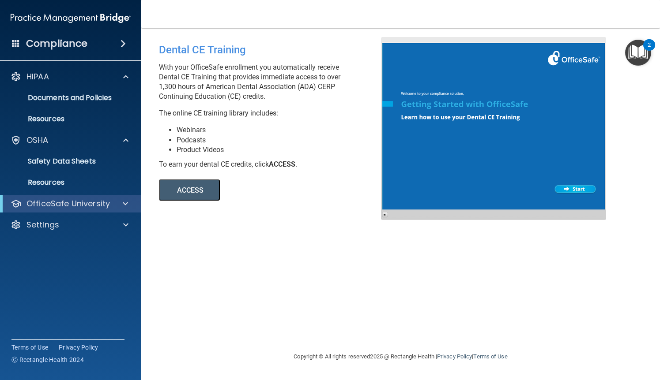
click at [71, 48] on h4 "Compliance" at bounding box center [56, 44] width 61 height 12
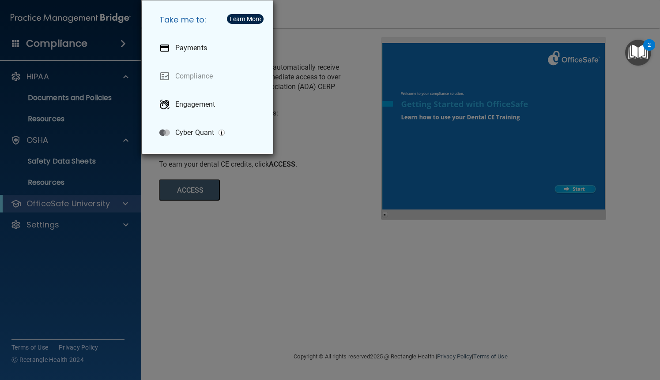
click at [42, 207] on div "Take me to: Payments Compliance Engagement Cyber Quant" at bounding box center [330, 190] width 660 height 380
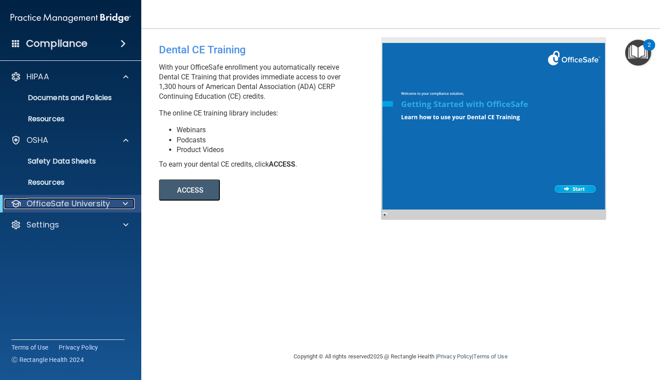
click at [42, 207] on p "OfficeSafe University" at bounding box center [67, 204] width 83 height 11
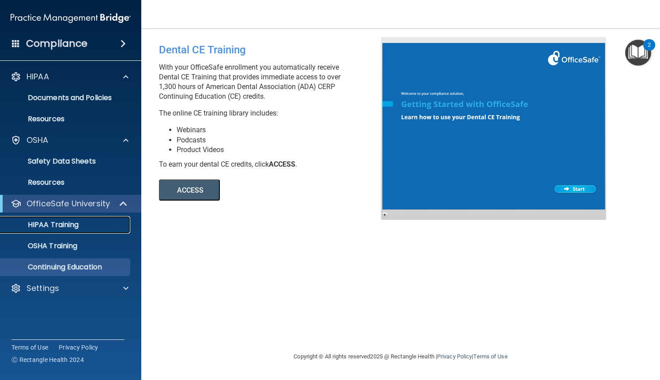
click at [52, 232] on link "HIPAA Training" at bounding box center [60, 225] width 139 height 18
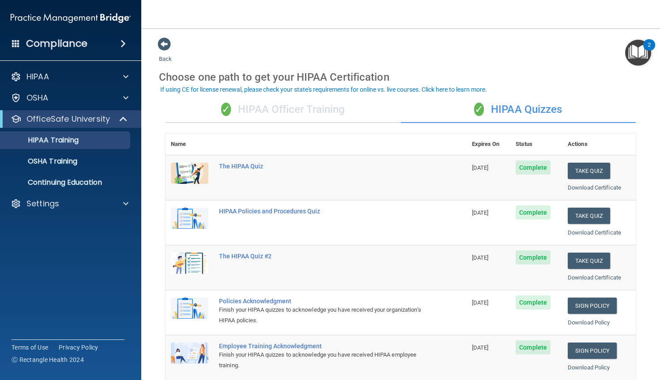
click at [499, 271] on td "[DATE]" at bounding box center [488, 267] width 44 height 45
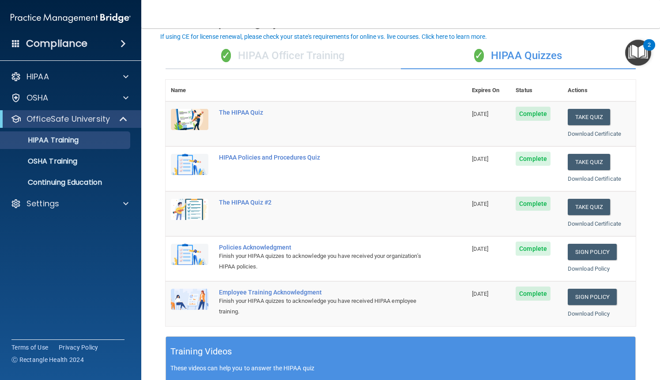
scroll to position [53, 0]
